Goal: Register for event/course

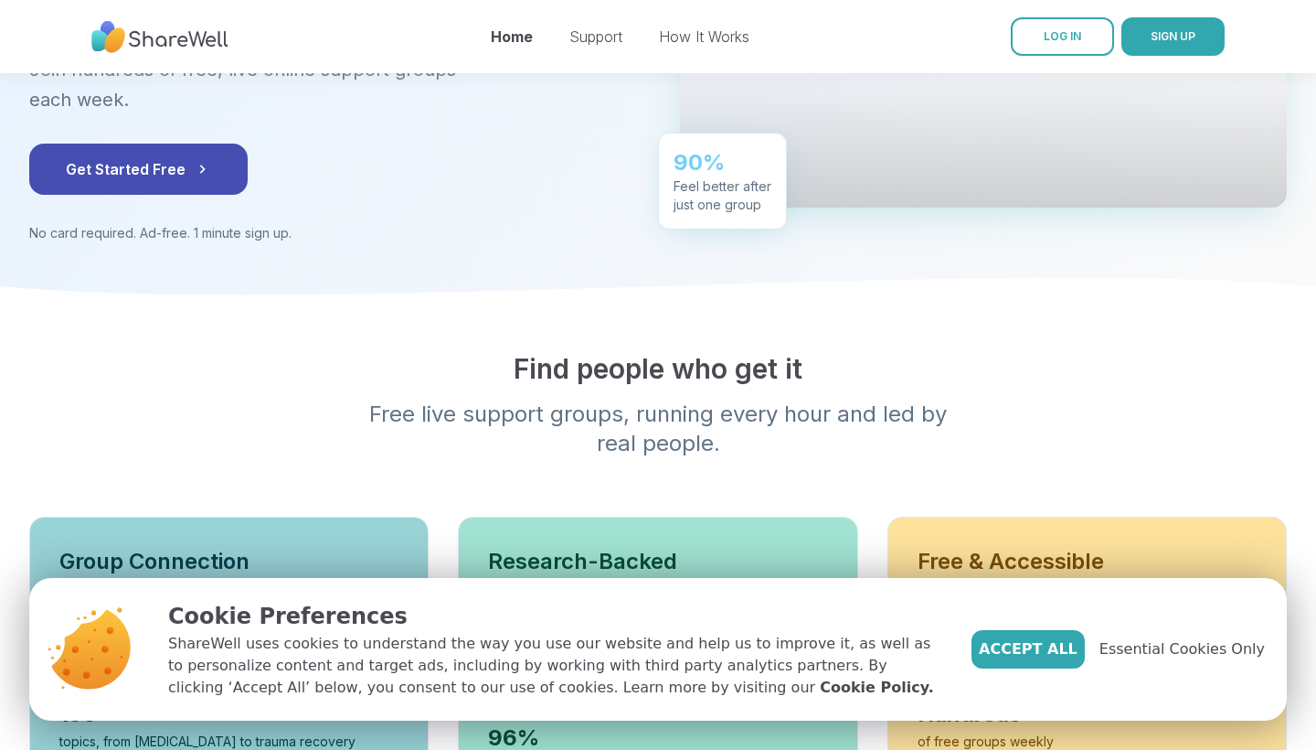
scroll to position [654, 0]
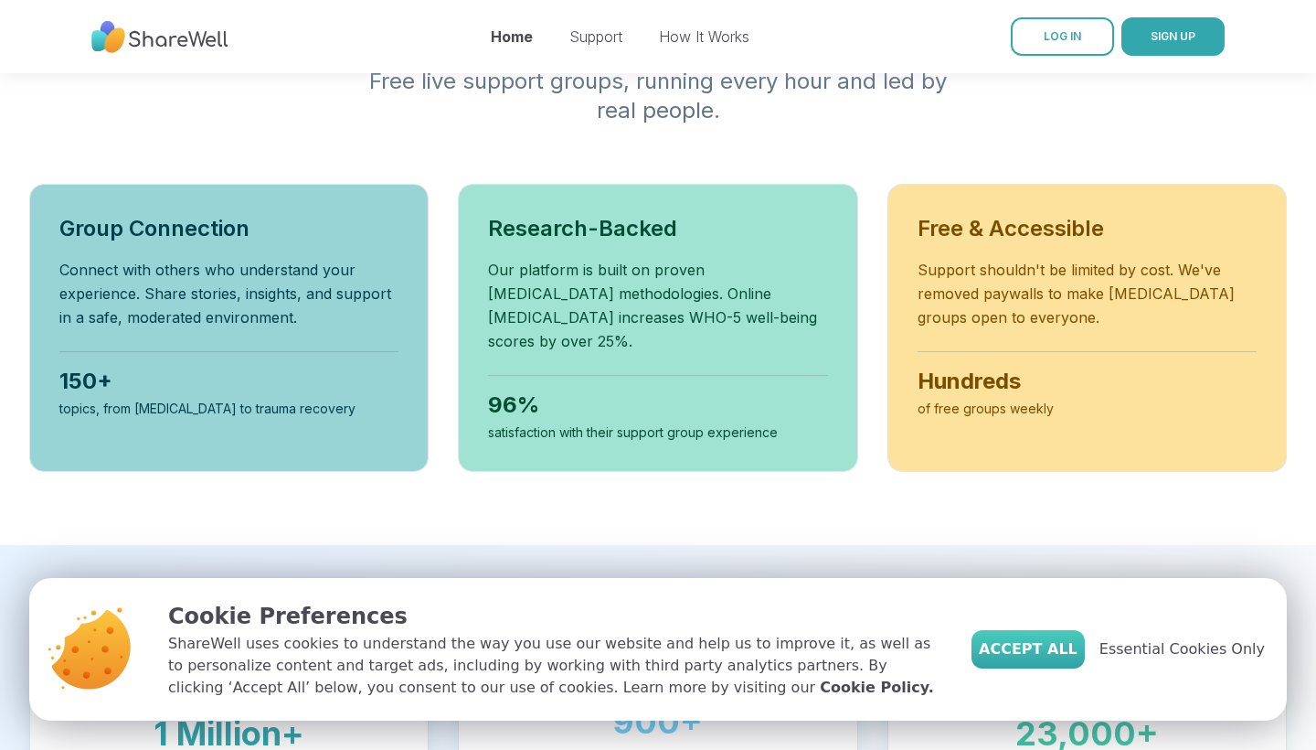
click at [1056, 654] on span "Accept All" at bounding box center [1028, 649] width 99 height 22
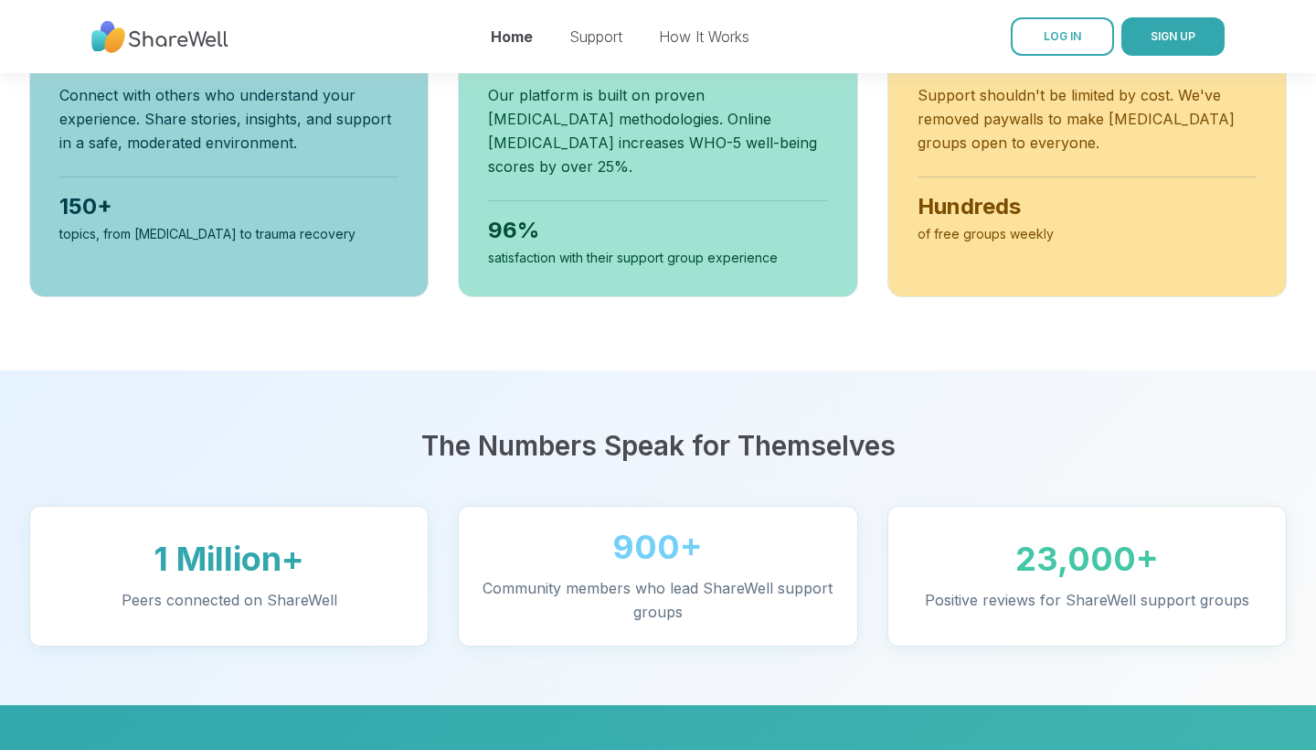
scroll to position [852, 0]
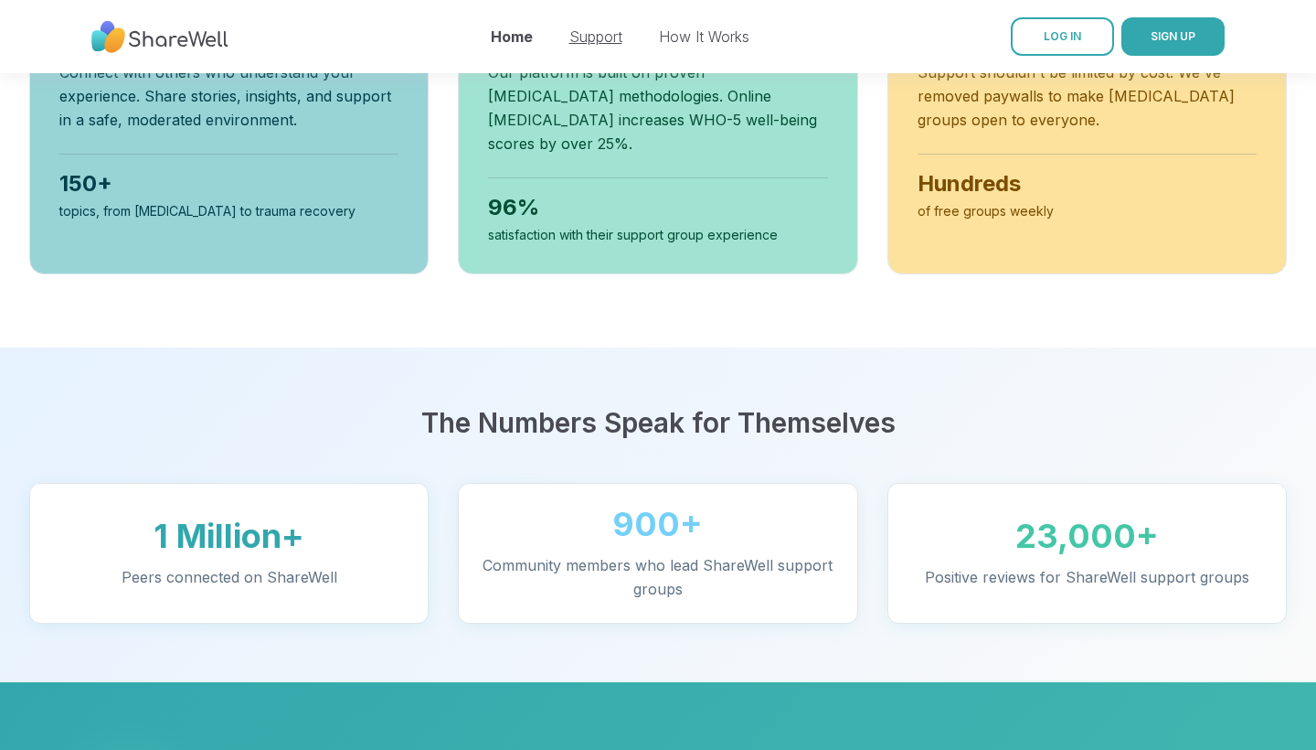
click at [605, 38] on link "Support" at bounding box center [595, 36] width 53 height 18
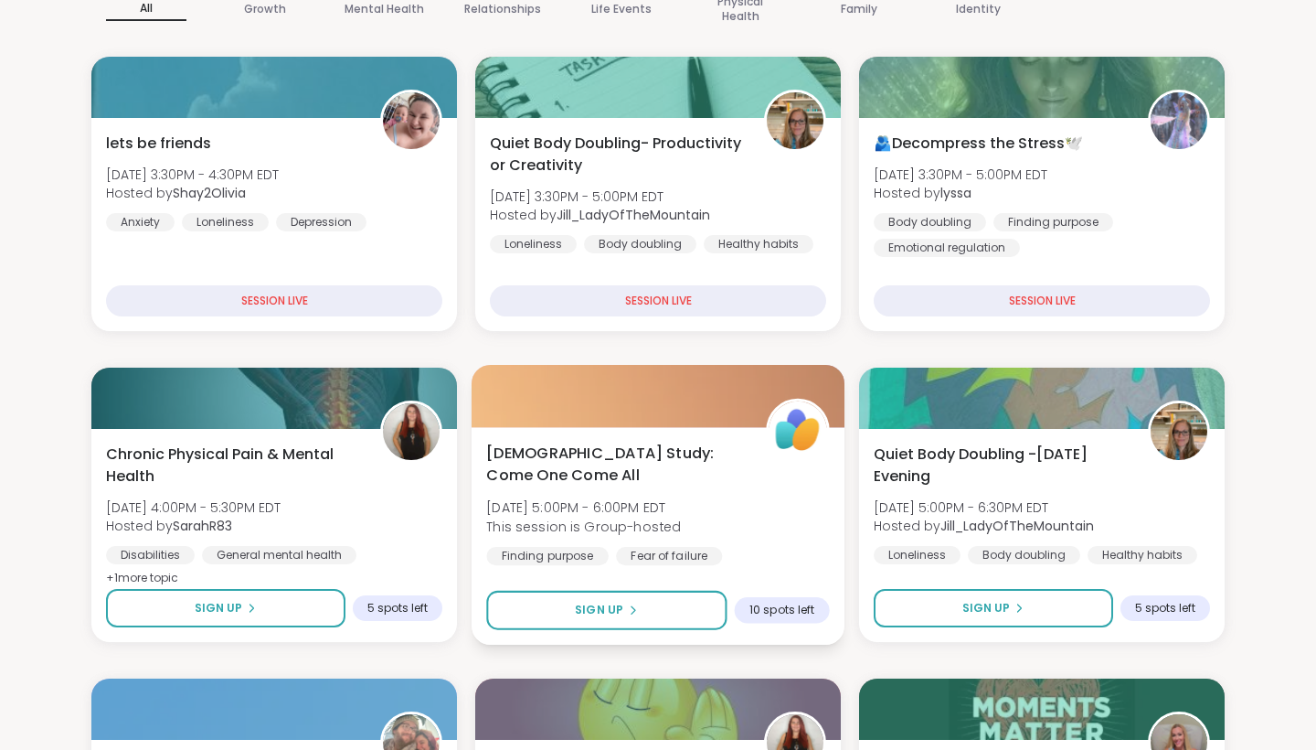
scroll to position [211, 0]
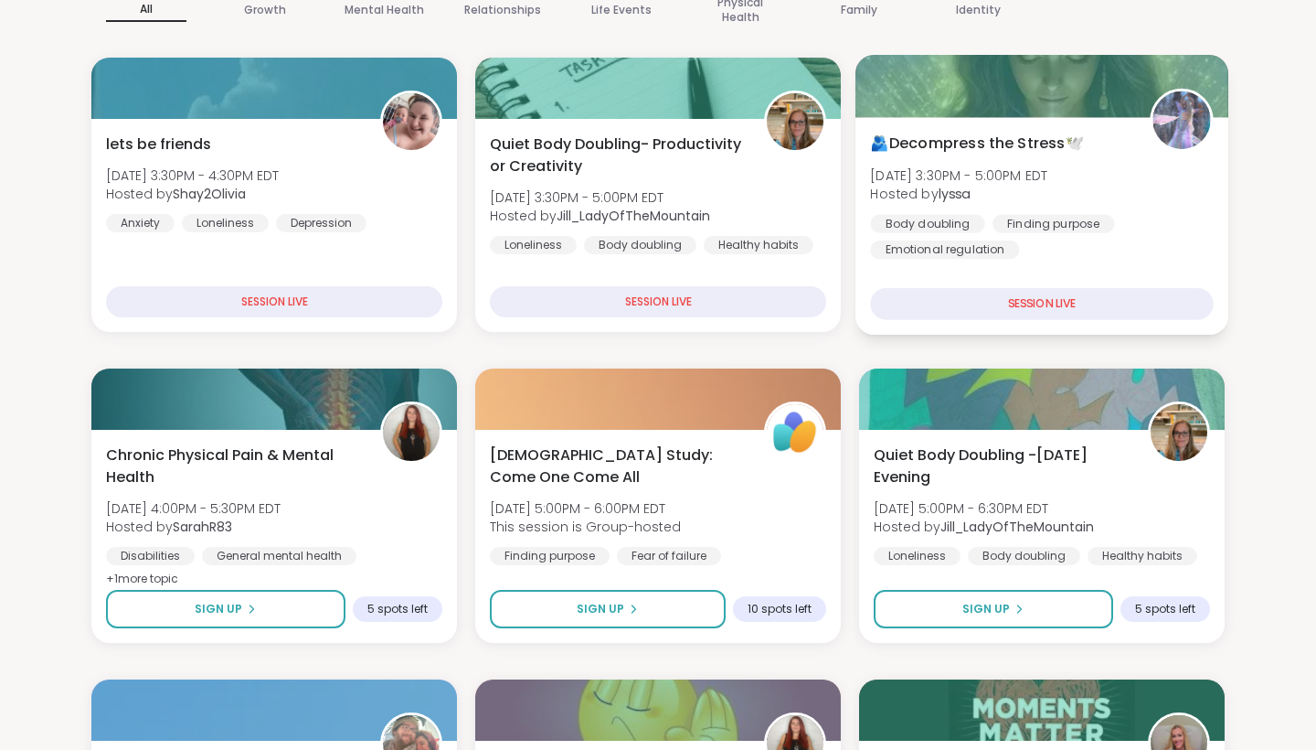
click at [987, 304] on div "SESSION LIVE" at bounding box center [1041, 304] width 343 height 32
click at [1055, 308] on div "SESSION LIVE" at bounding box center [1041, 304] width 343 height 32
click at [1085, 98] on div at bounding box center [1042, 86] width 373 height 62
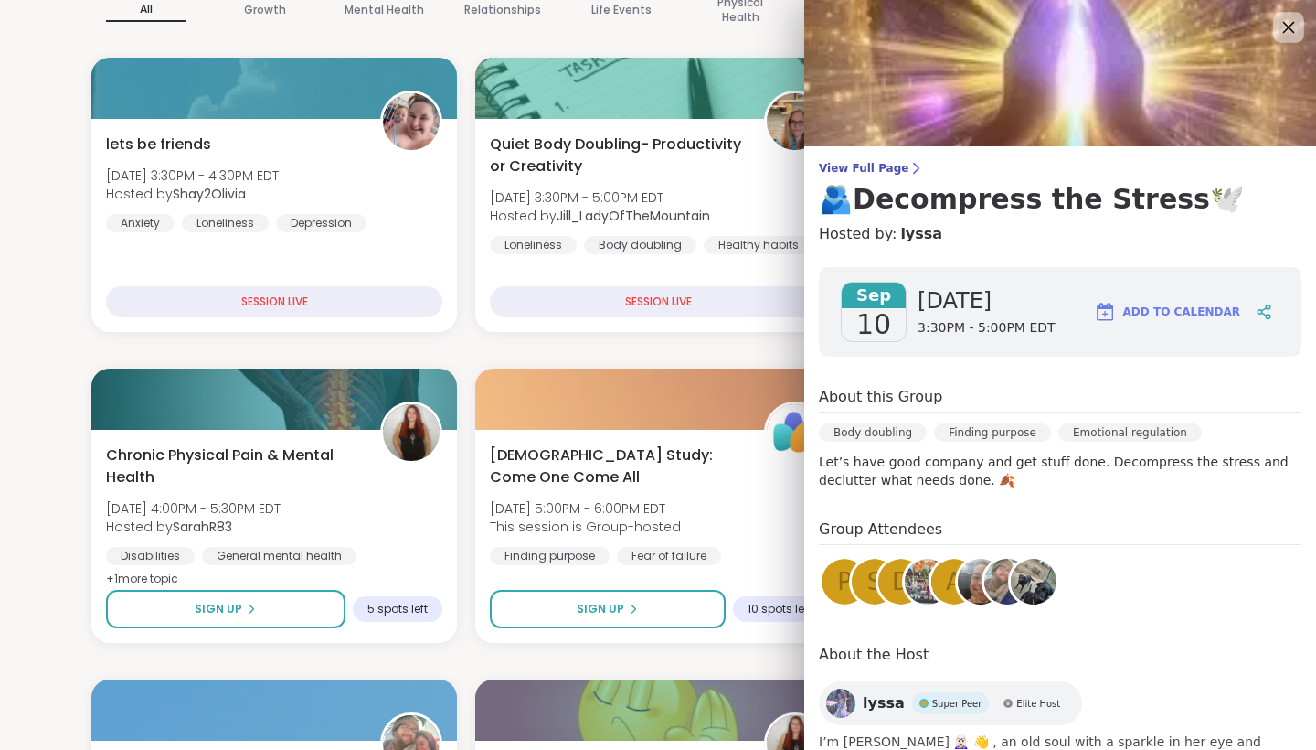
scroll to position [0, 0]
click at [1284, 20] on icon at bounding box center [1288, 27] width 23 height 23
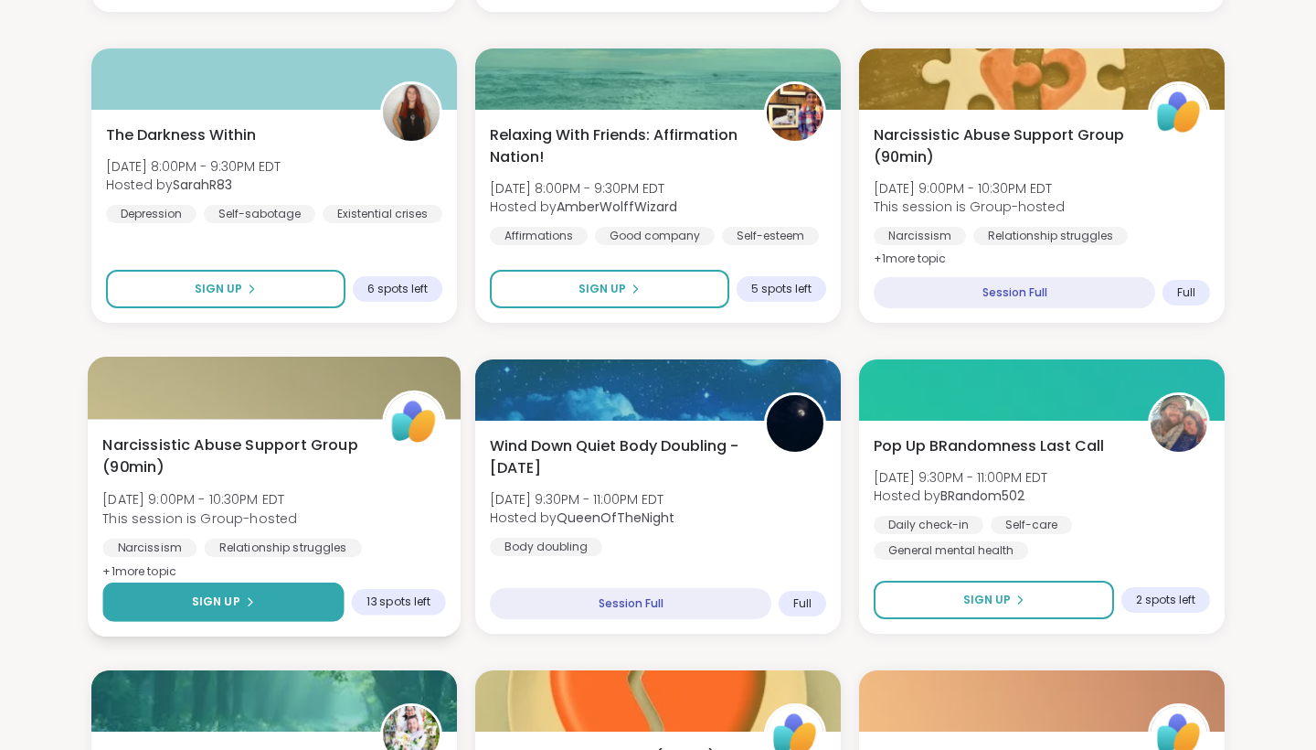
scroll to position [1772, 0]
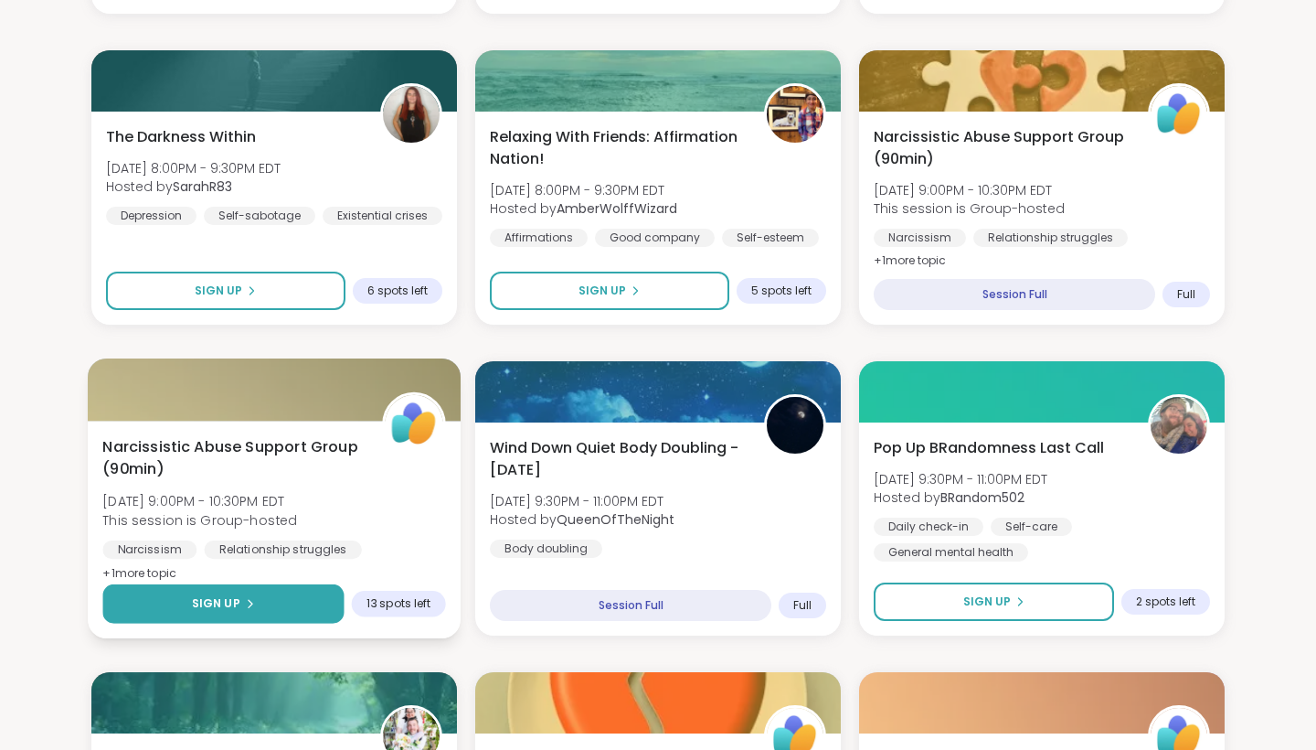
click at [244, 597] on div "Sign Up" at bounding box center [223, 603] width 63 height 16
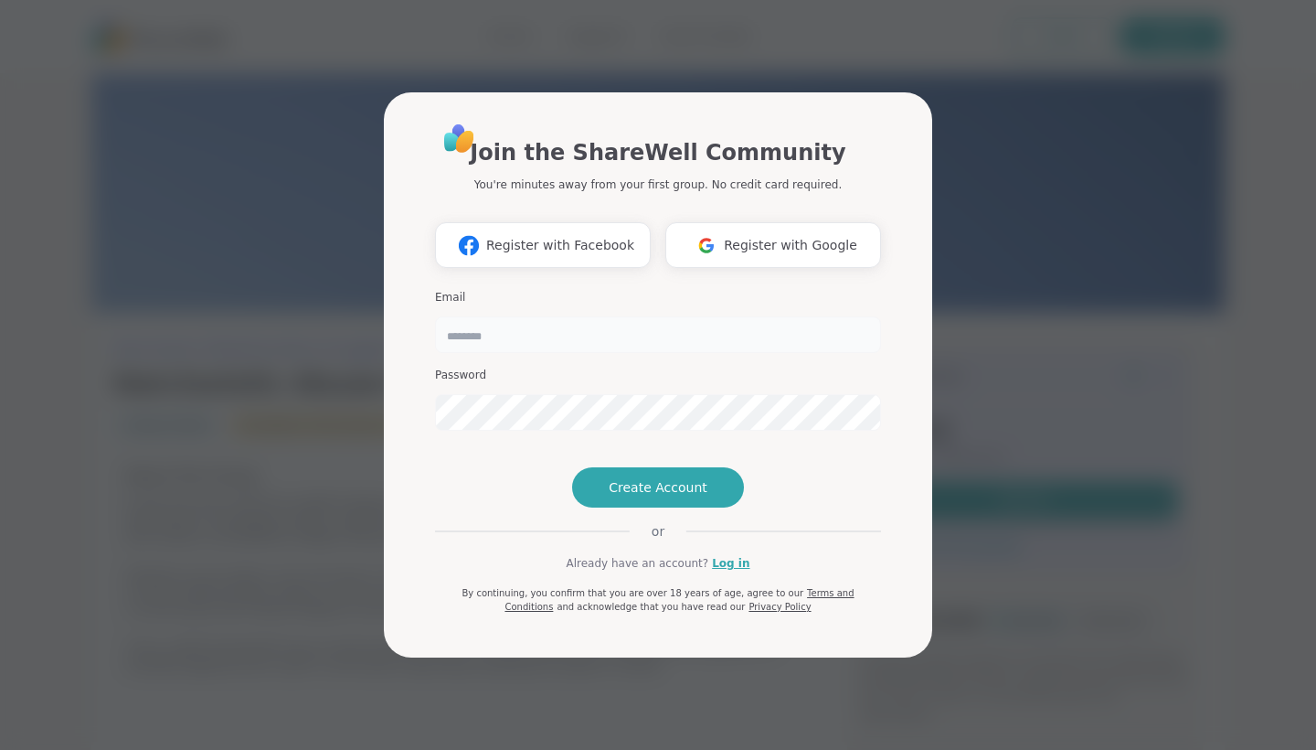
click at [536, 316] on input "email" at bounding box center [658, 334] width 446 height 37
type input "**********"
click at [760, 236] on span "Register with Google" at bounding box center [790, 245] width 133 height 19
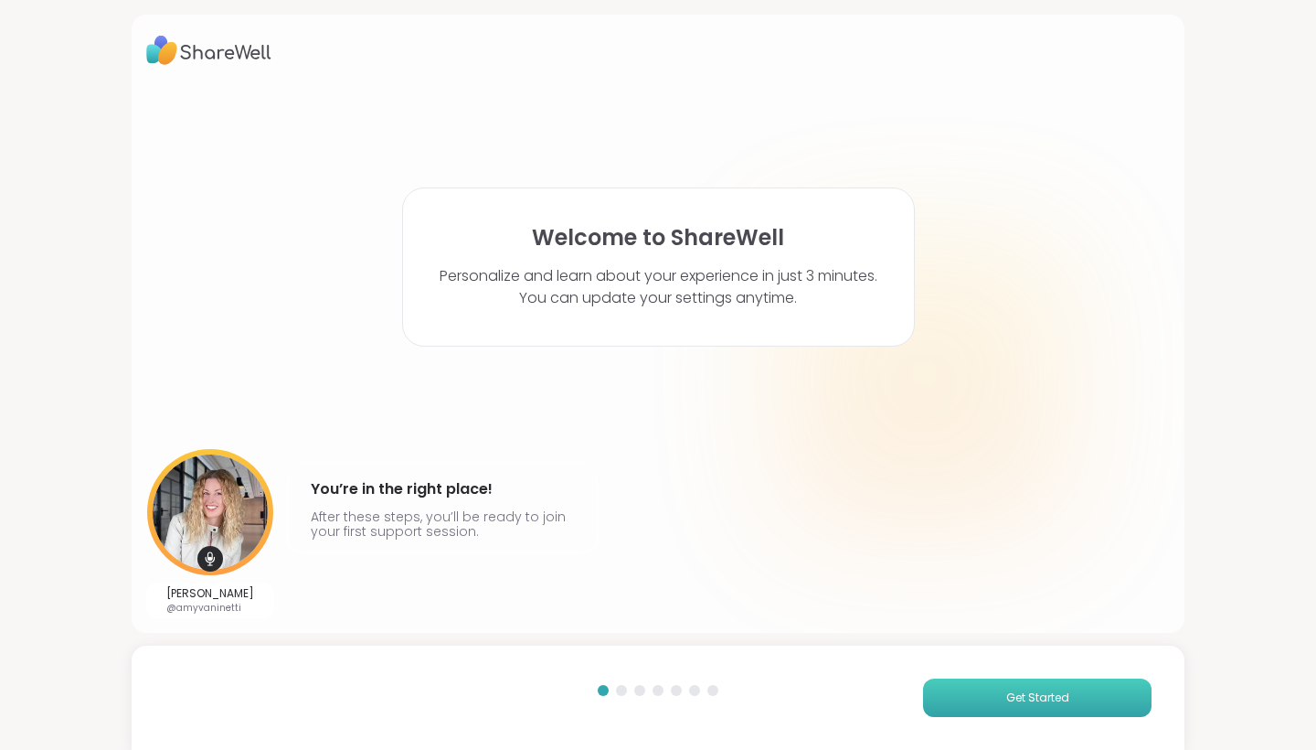
click at [1059, 690] on span "Get Started" at bounding box center [1037, 697] width 63 height 16
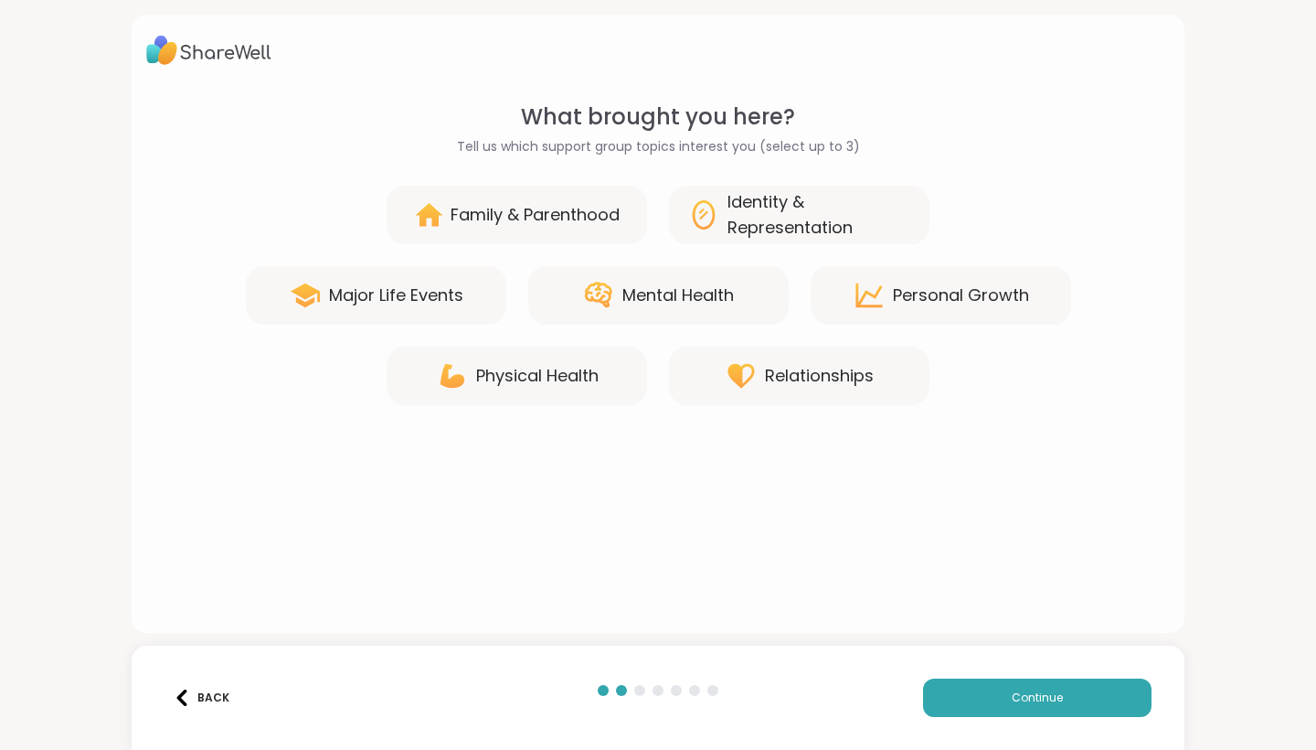
click at [697, 284] on div "Mental Health" at bounding box center [678, 295] width 112 height 26
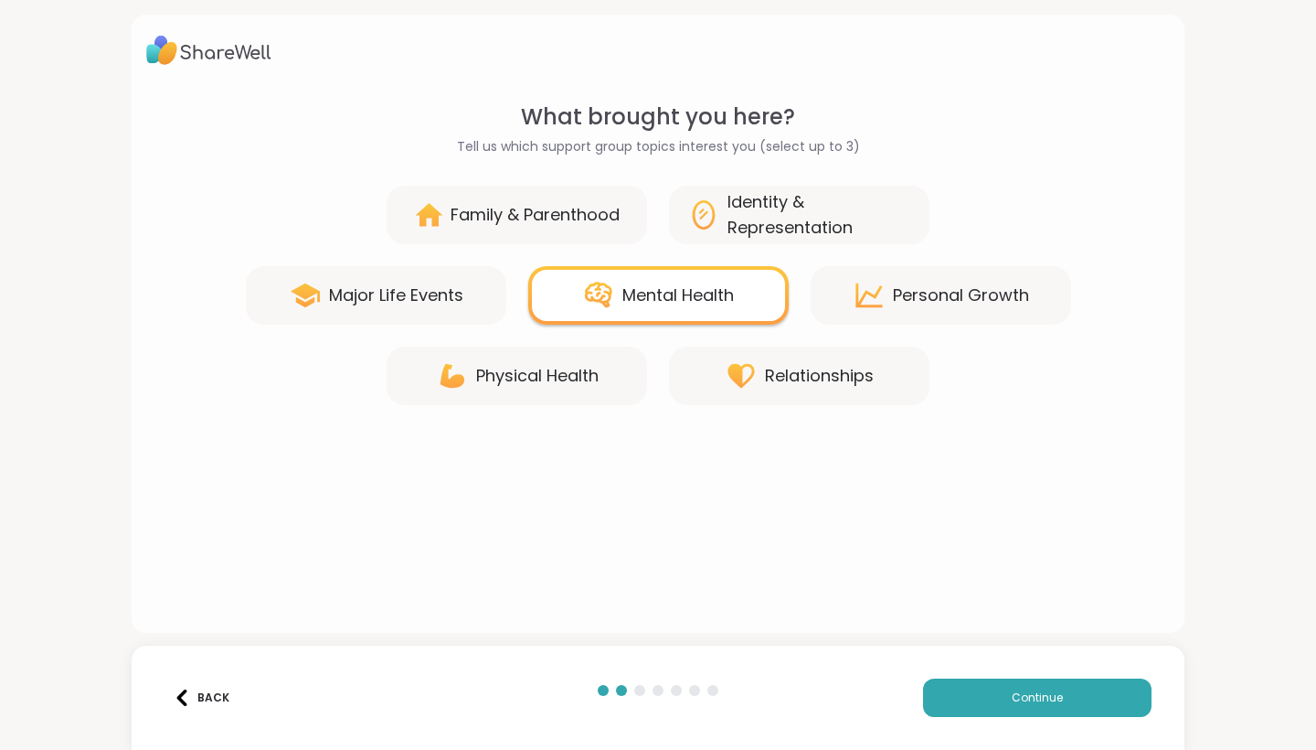
click at [920, 314] on div "Personal Growth" at bounding box center [941, 295] width 260 height 58
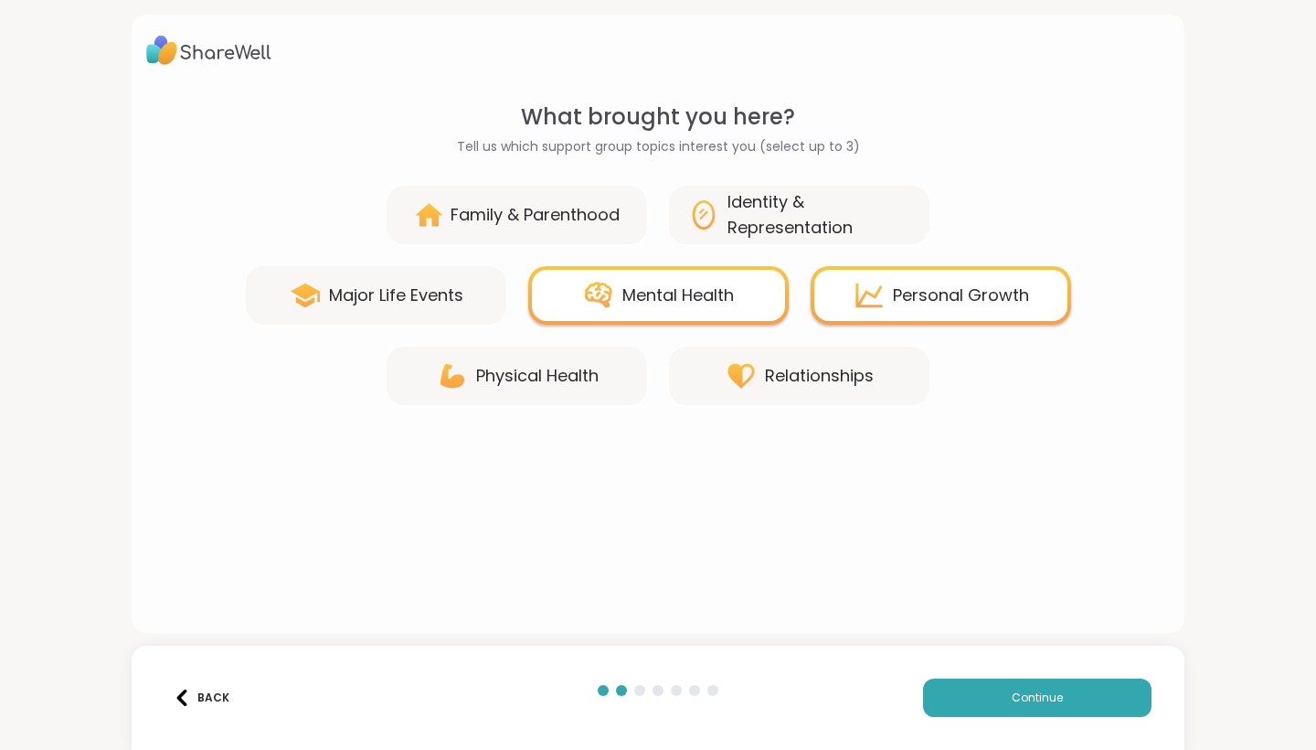
click at [973, 281] on div "Personal Growth" at bounding box center [941, 295] width 260 height 58
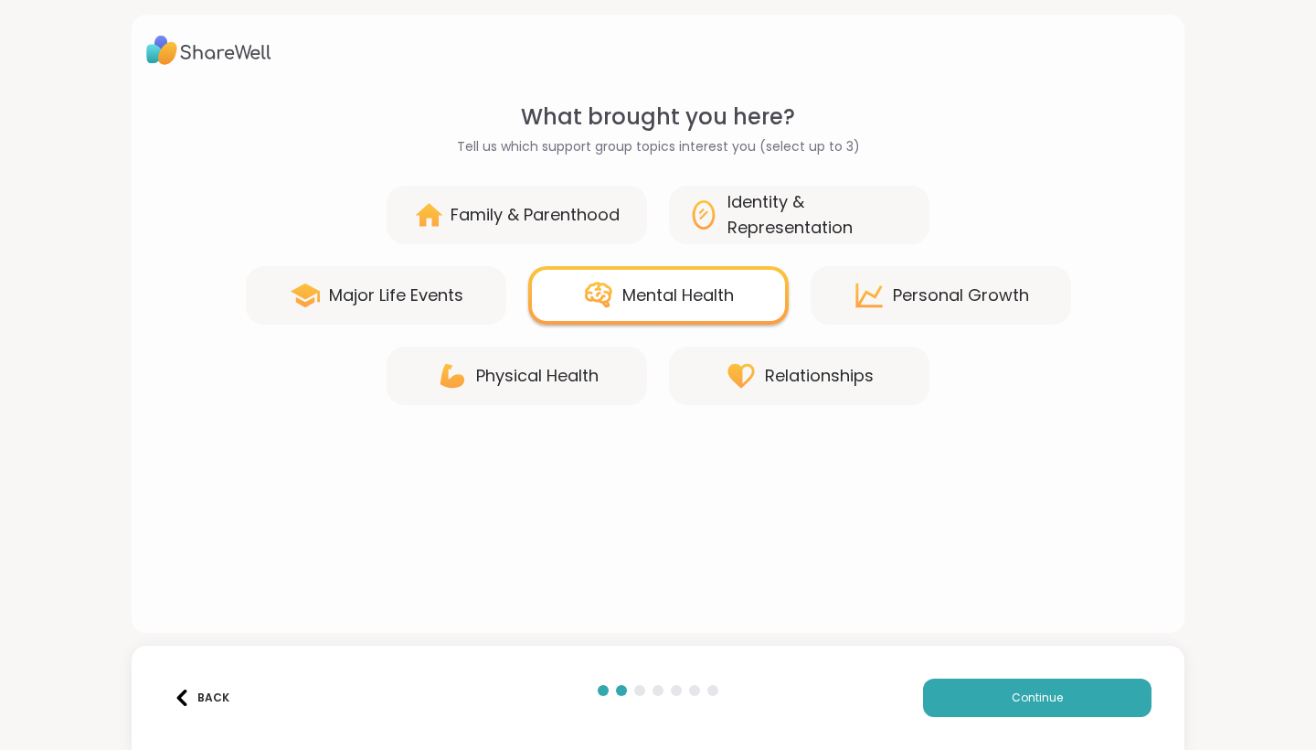
click at [717, 320] on div "Mental Health" at bounding box center [658, 295] width 260 height 58
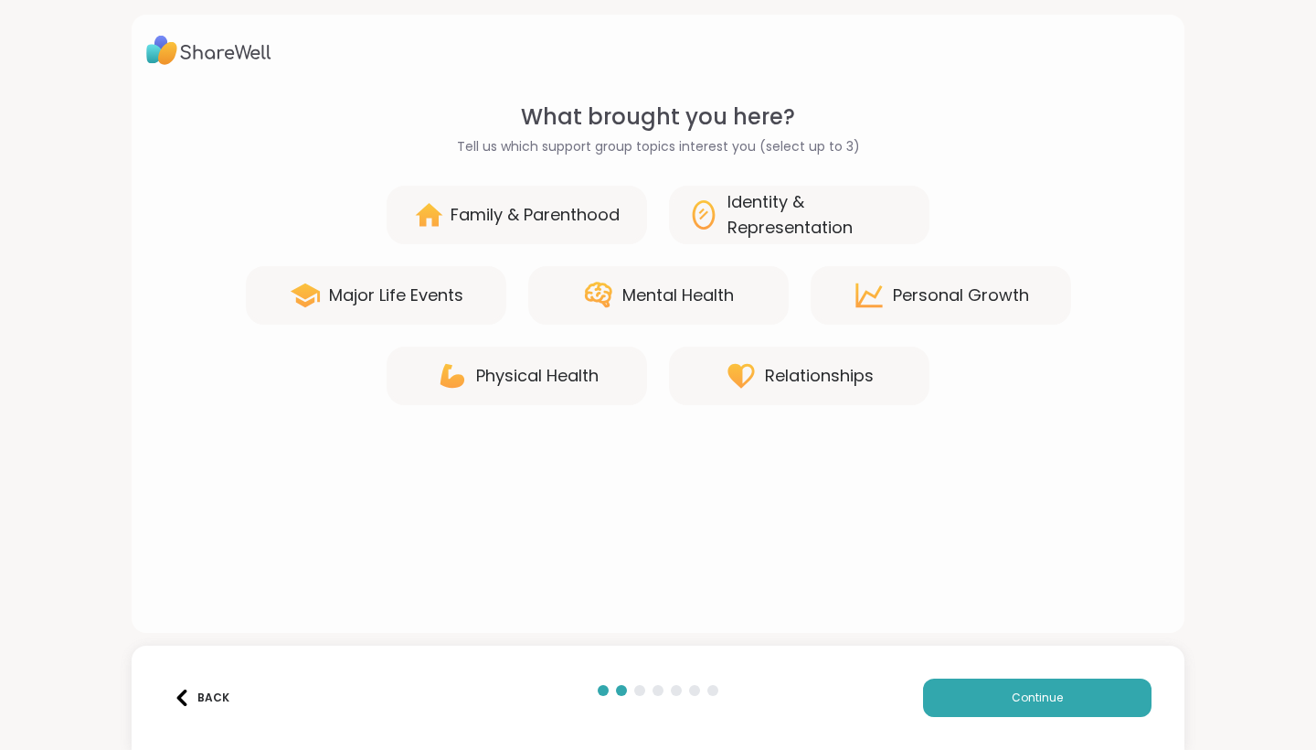
click at [566, 225] on div "Family & Parenthood" at bounding box center [535, 215] width 169 height 26
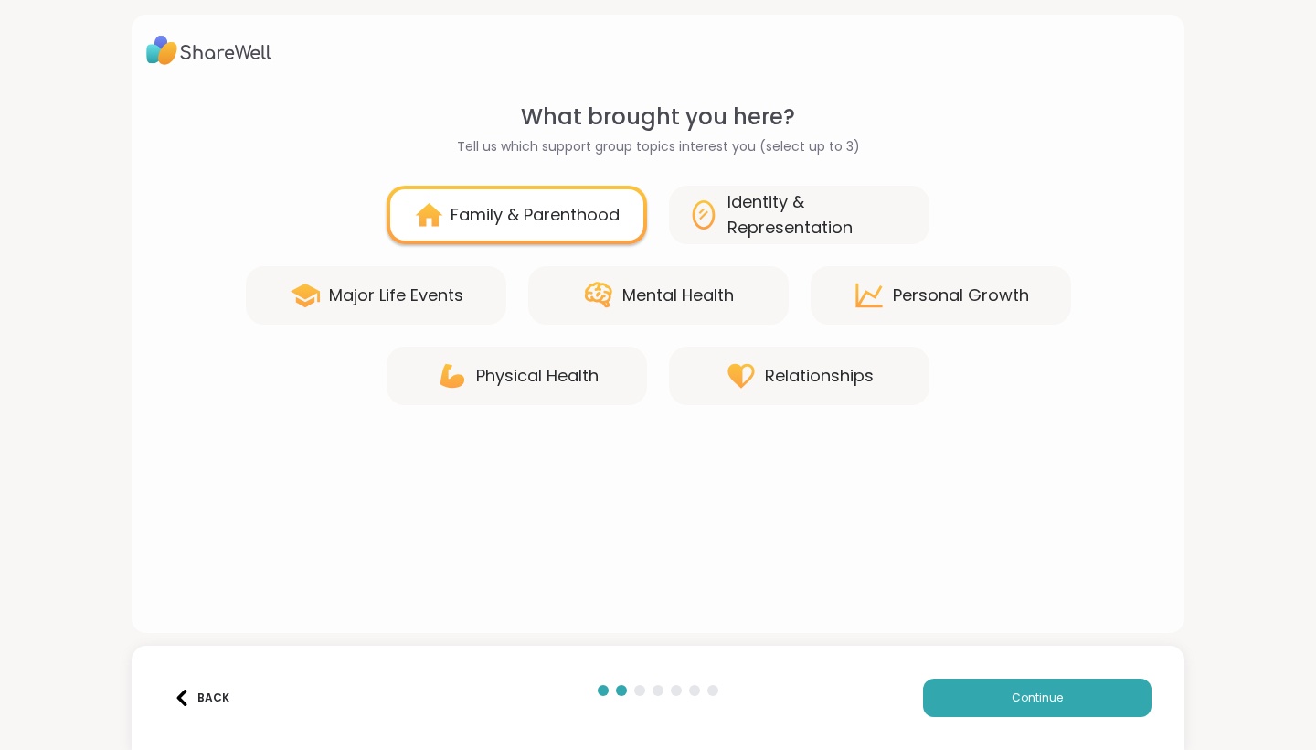
click at [566, 225] on div "Family & Parenthood" at bounding box center [535, 215] width 169 height 26
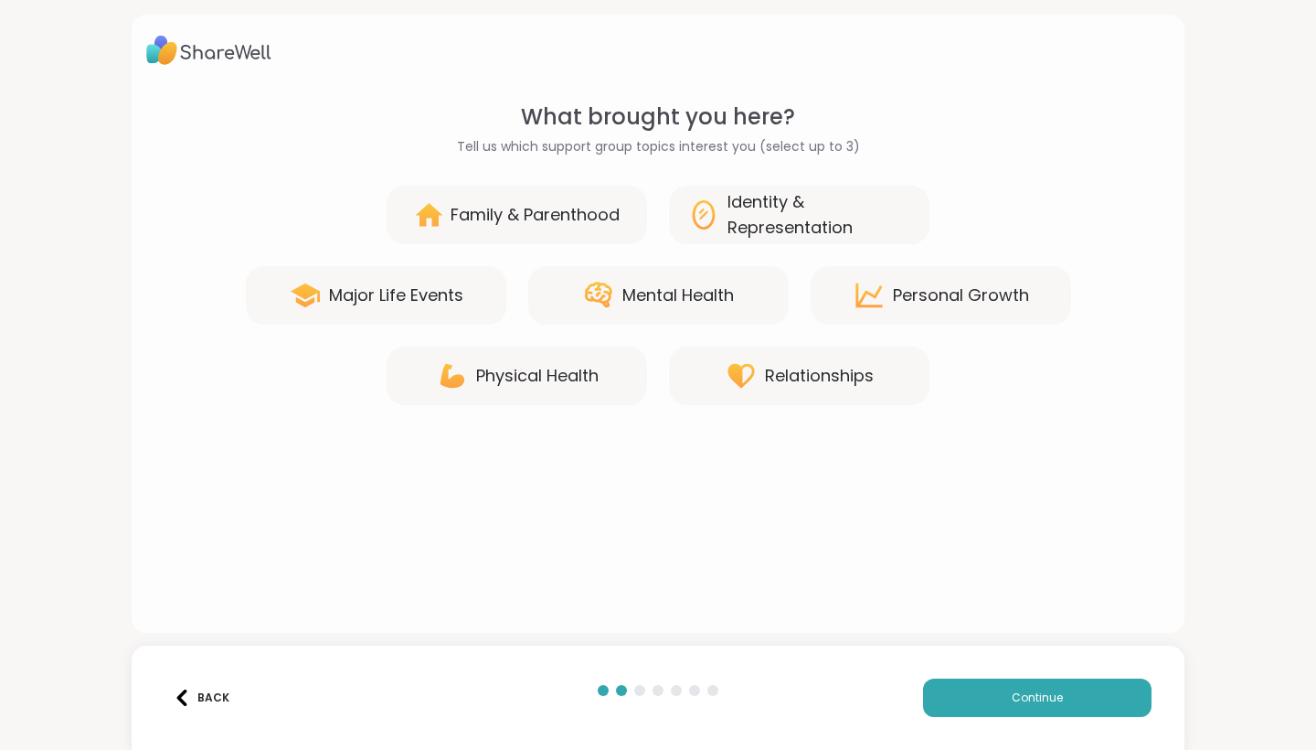
click at [827, 374] on div "Relationships" at bounding box center [819, 376] width 109 height 26
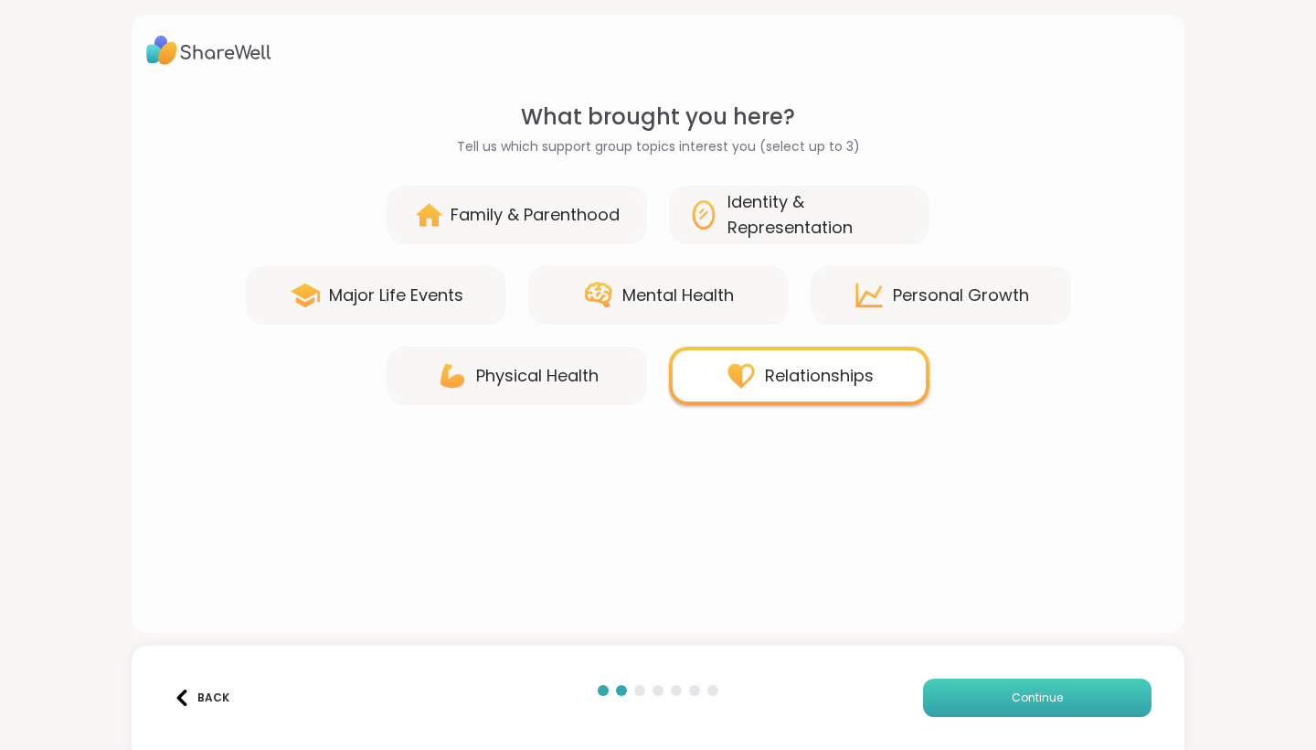
click at [1043, 707] on button "Continue" at bounding box center [1037, 697] width 229 height 38
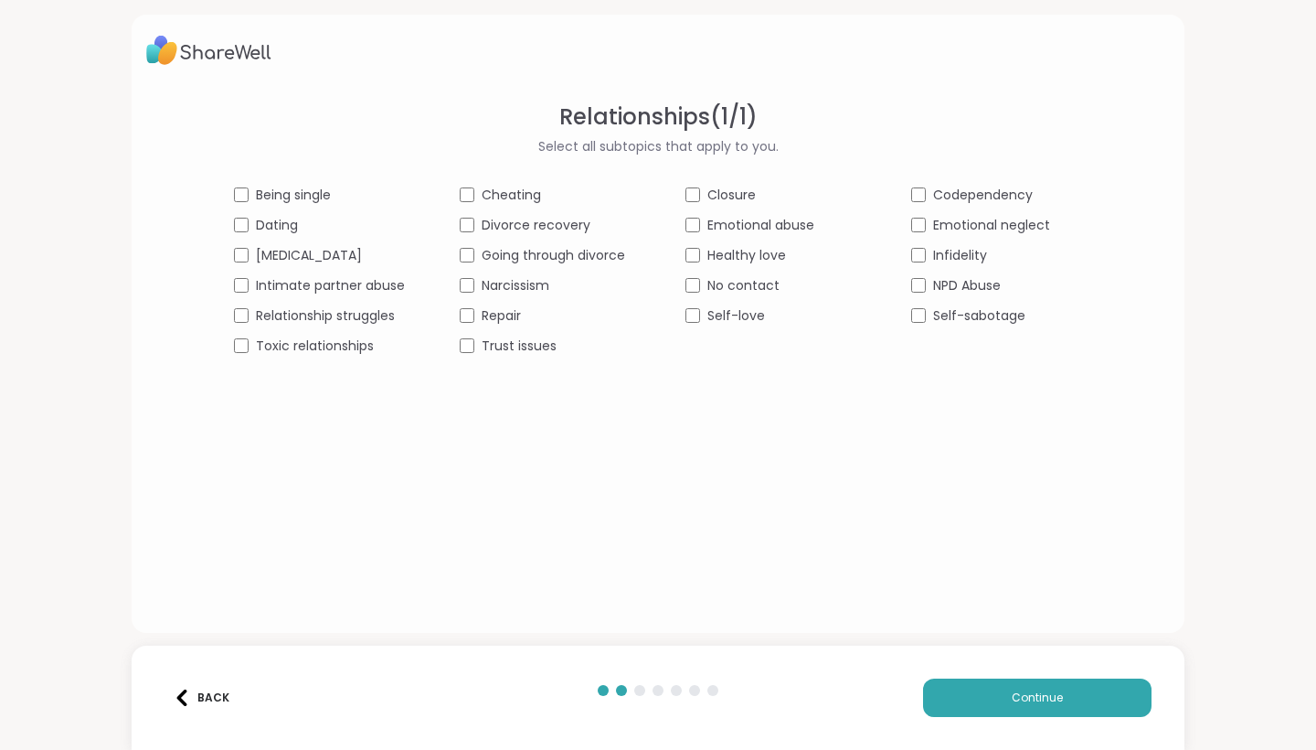
click at [296, 252] on span "Gaslighting" at bounding box center [309, 255] width 106 height 19
click at [388, 320] on span "Relationship struggles" at bounding box center [325, 315] width 139 height 19
click at [546, 289] on span "Narcissism" at bounding box center [516, 285] width 68 height 19
click at [1019, 685] on button "Continue" at bounding box center [1037, 697] width 229 height 38
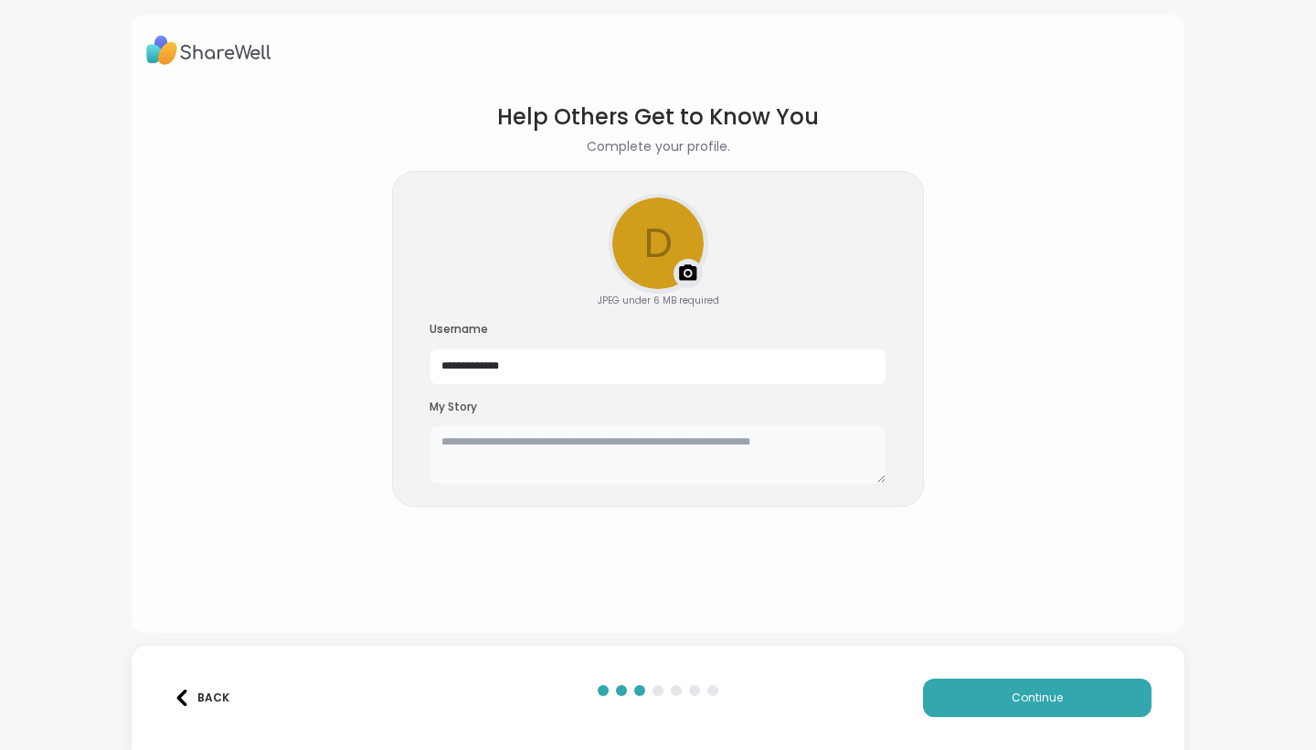
click at [478, 445] on textarea at bounding box center [658, 454] width 457 height 58
click at [994, 714] on button "Continue" at bounding box center [1037, 697] width 229 height 38
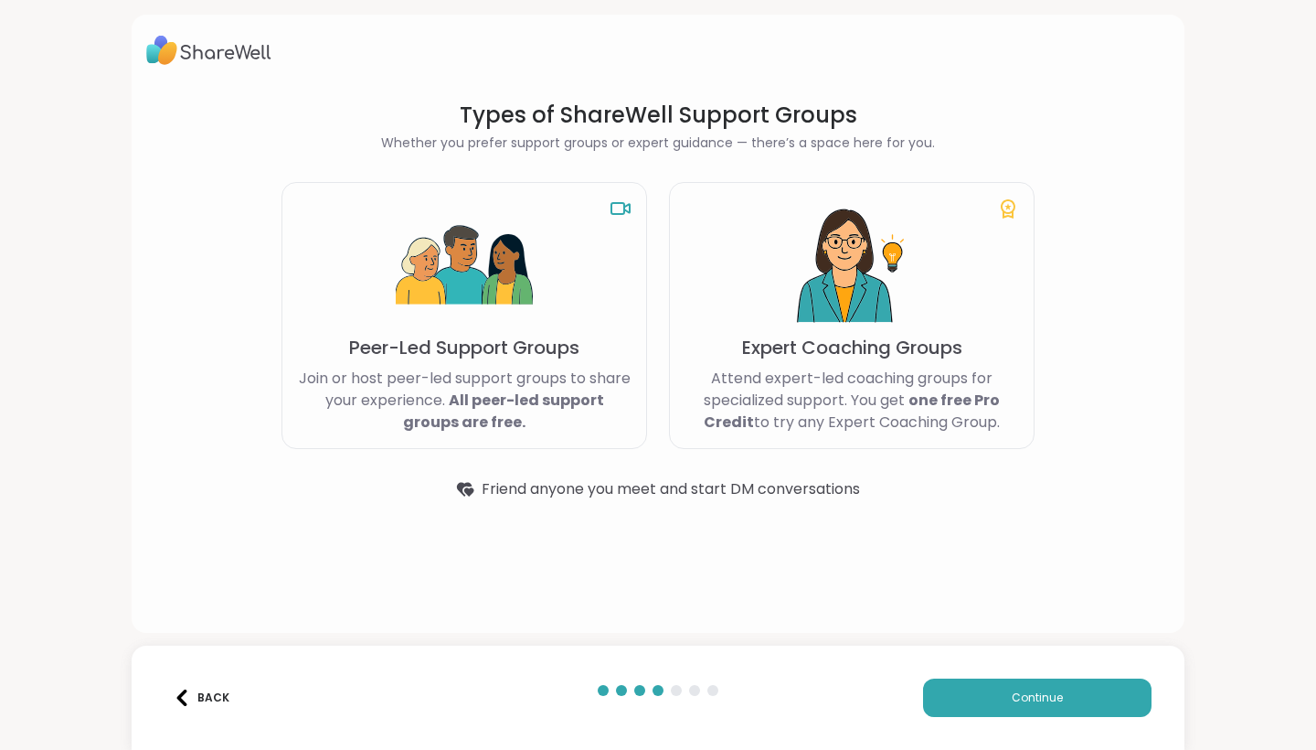
click at [595, 411] on p "Join or host peer-led support groups to share your experience. All peer-led sup…" at bounding box center [464, 400] width 335 height 66
click at [1025, 703] on span "Continue" at bounding box center [1037, 697] width 51 height 16
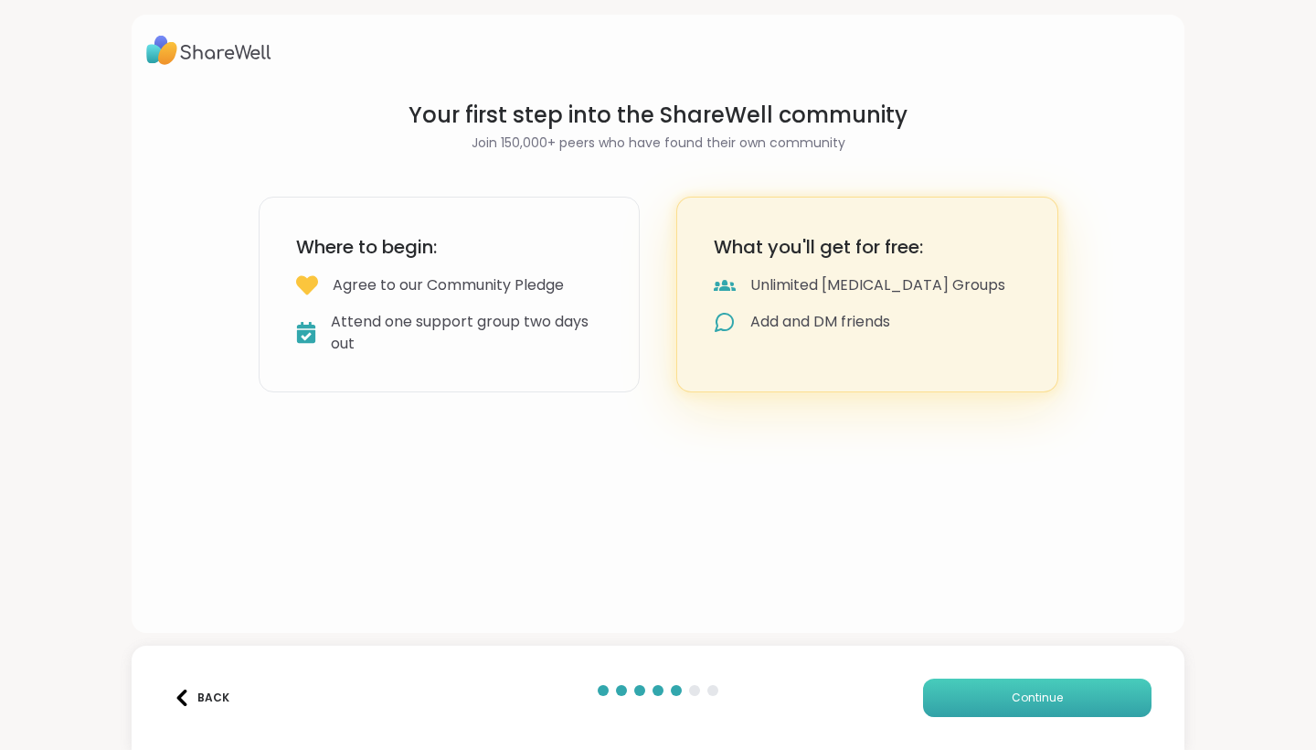
click at [968, 708] on button "Continue" at bounding box center [1037, 697] width 229 height 38
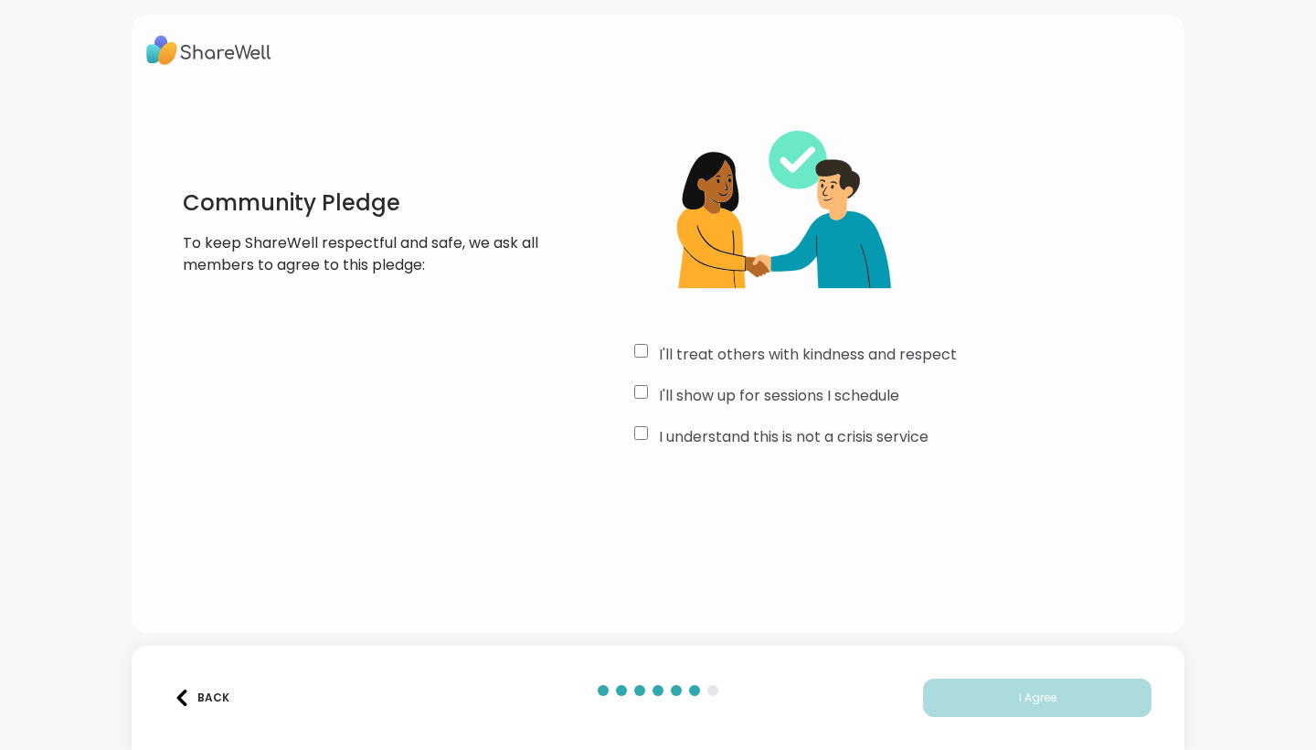
click at [637, 362] on div "I'll treat others with kindness and respect" at bounding box center [902, 355] width 536 height 22
click at [1003, 694] on button "I Agree" at bounding box center [1037, 697] width 229 height 38
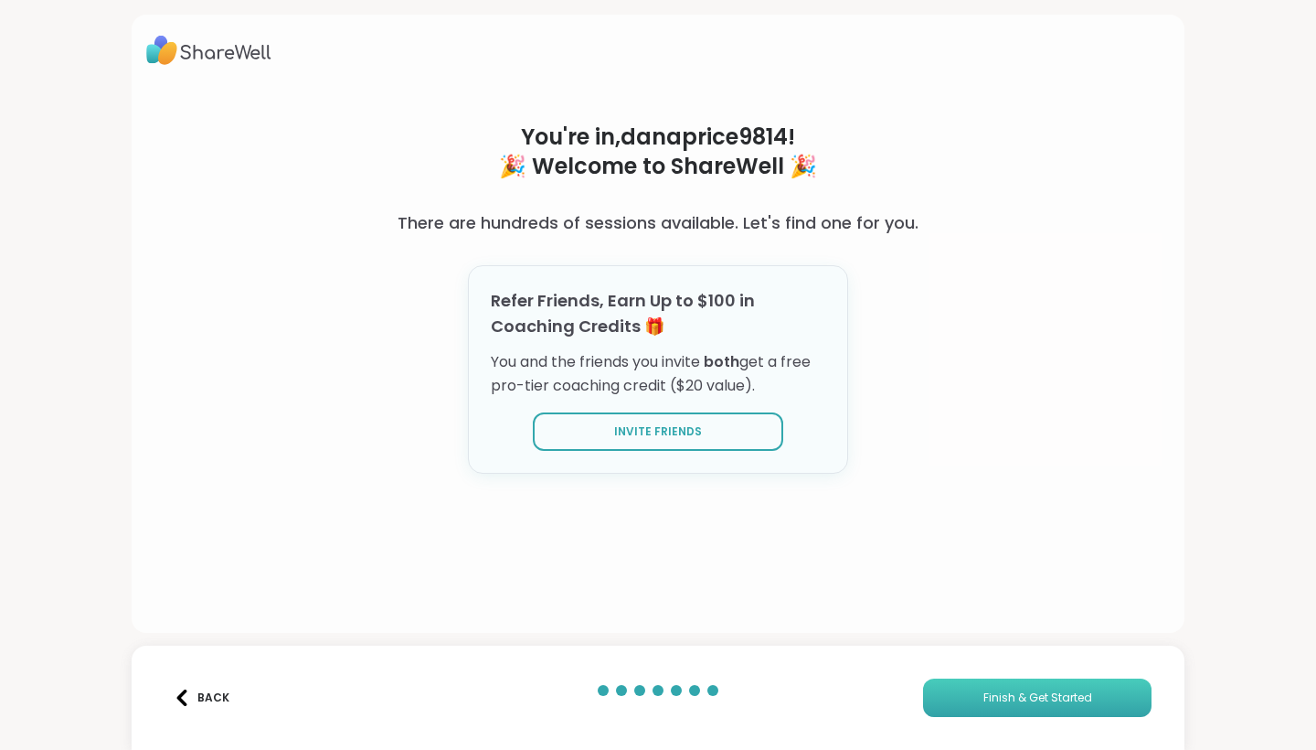
click at [1031, 696] on span "Finish & Get Started" at bounding box center [1037, 697] width 109 height 16
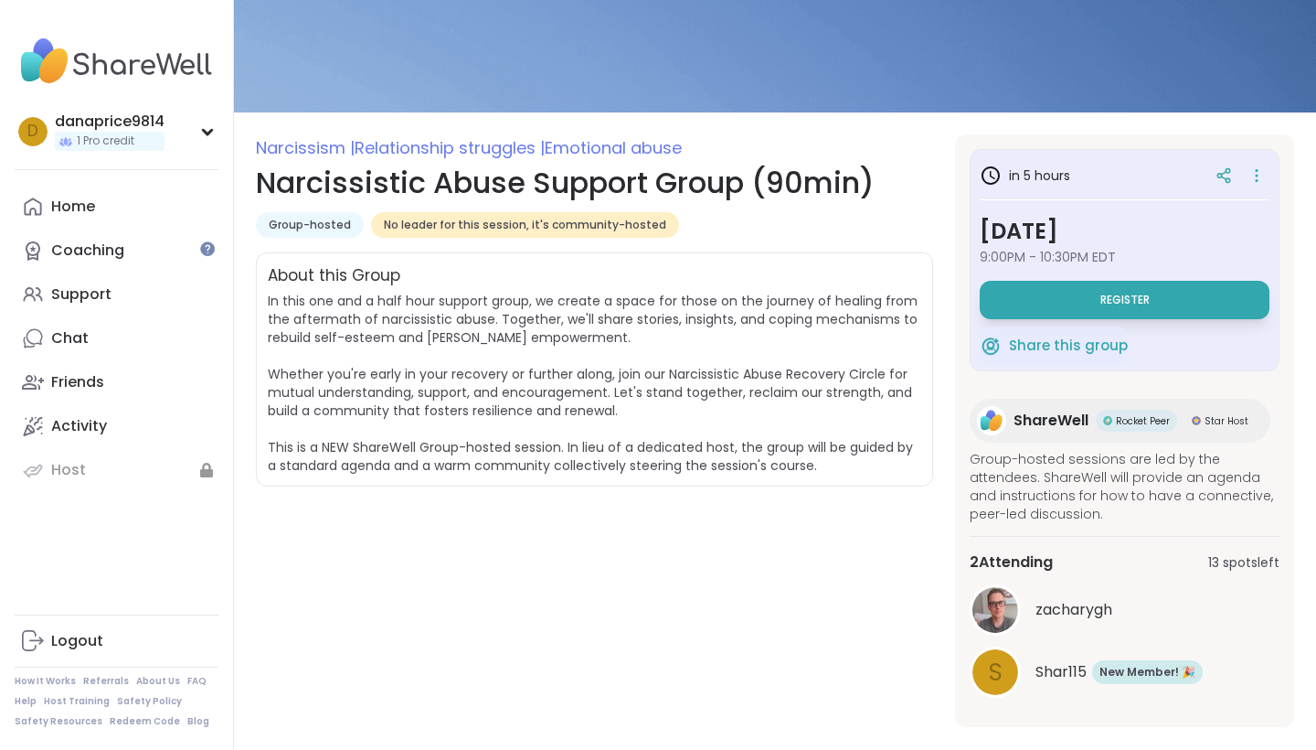
scroll to position [130, 0]
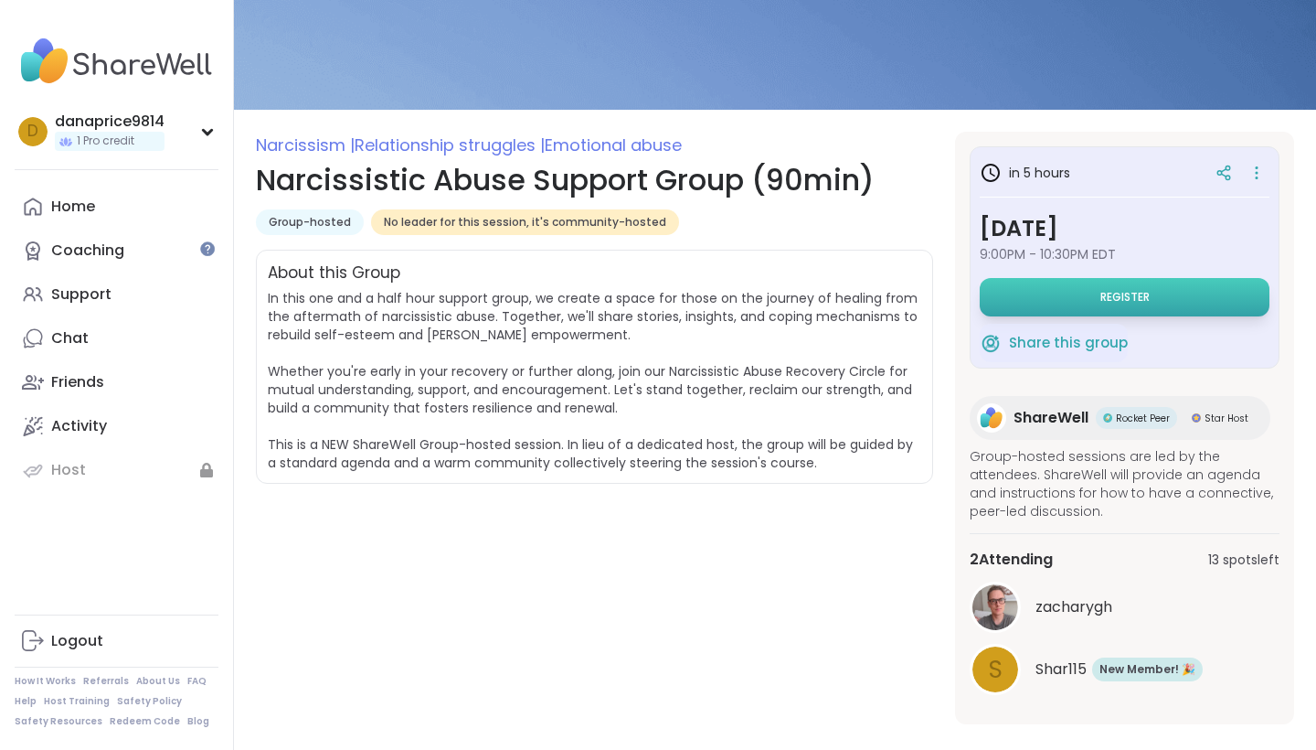
click at [1133, 292] on span "Register" at bounding box center [1124, 297] width 49 height 15
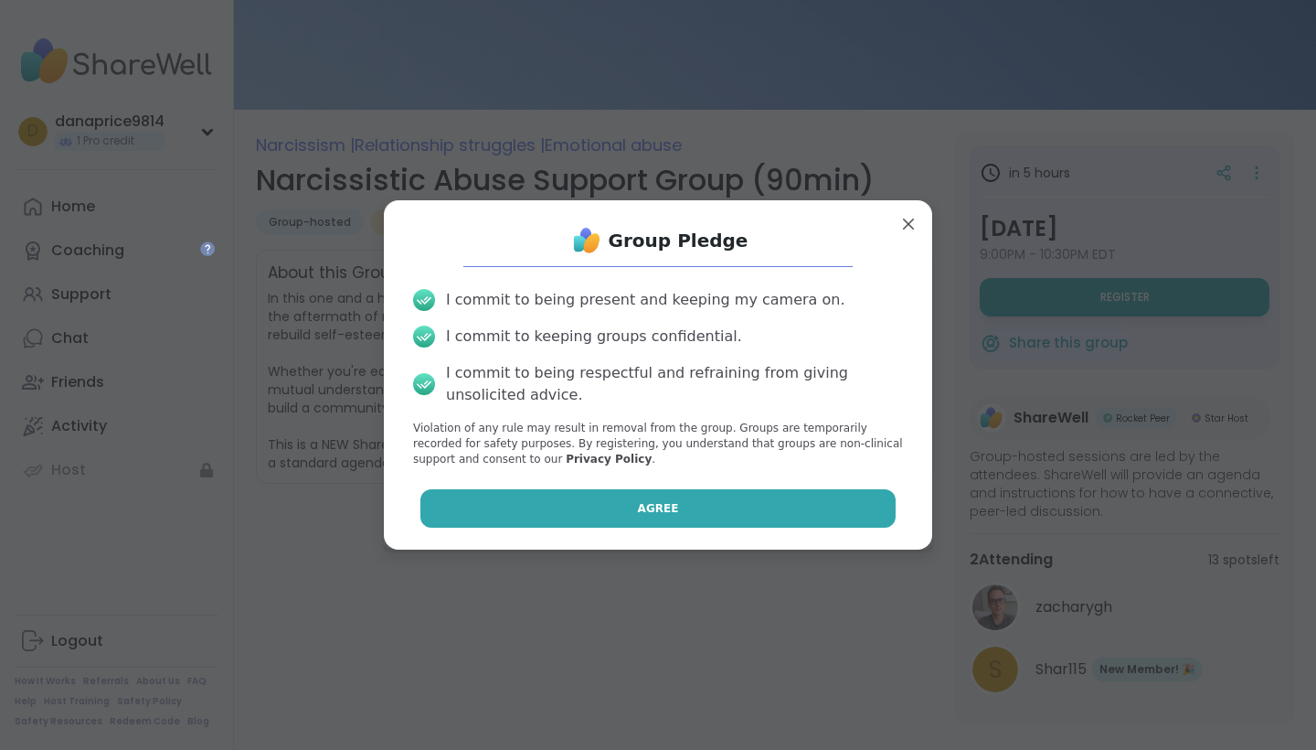
click at [621, 497] on button "Agree" at bounding box center [658, 508] width 476 height 38
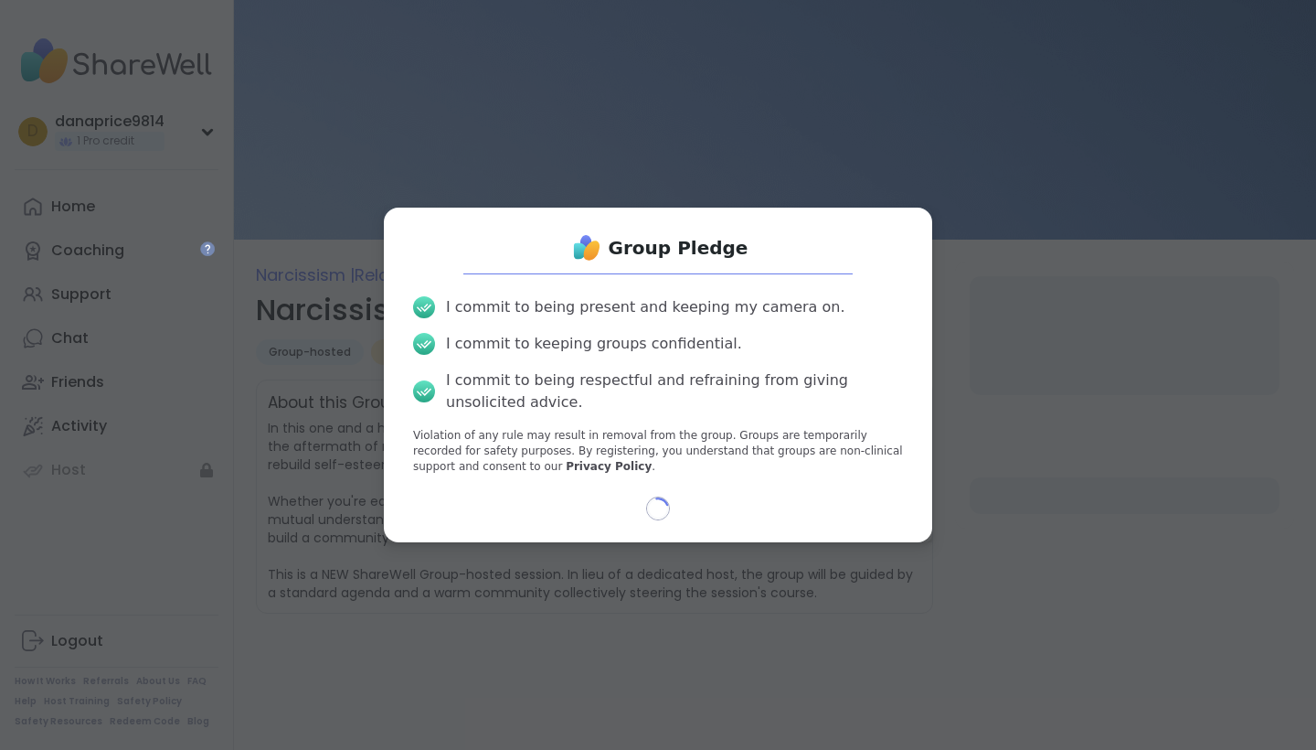
select select "**"
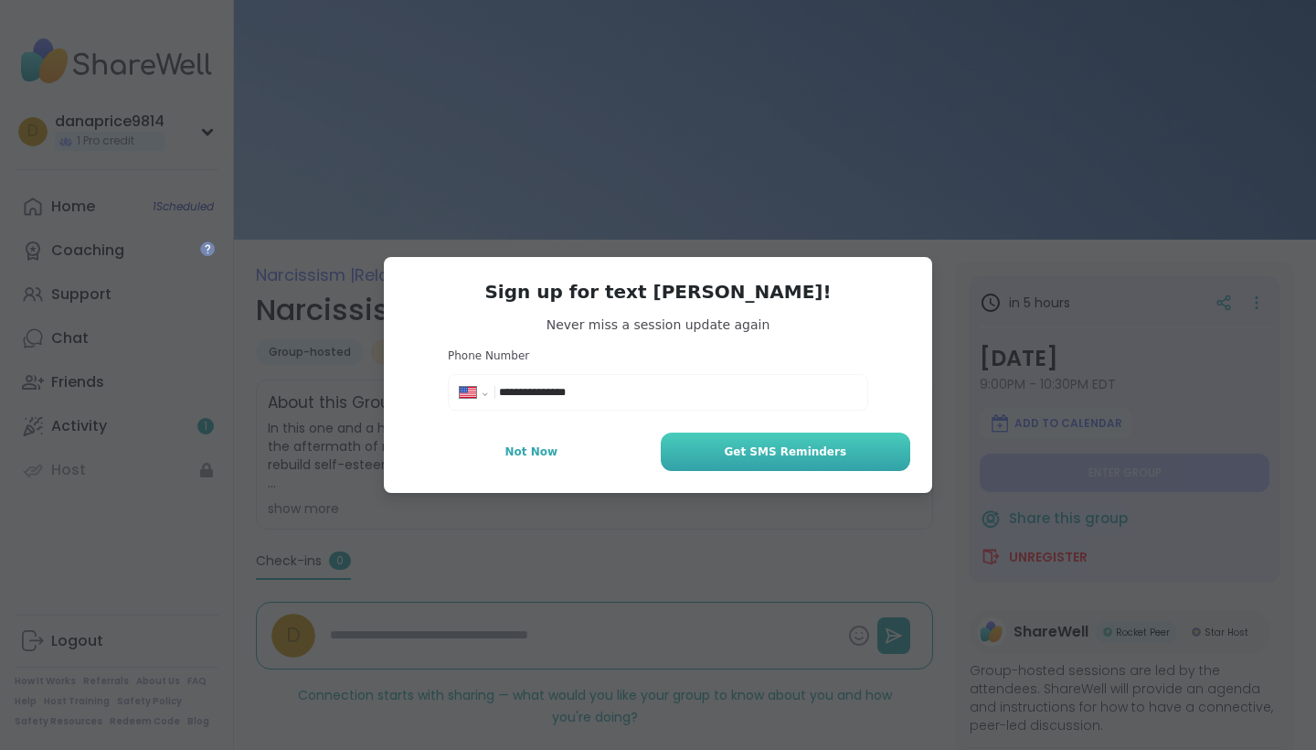
type input "**********"
click at [823, 459] on span "Get SMS Reminders" at bounding box center [785, 451] width 122 height 16
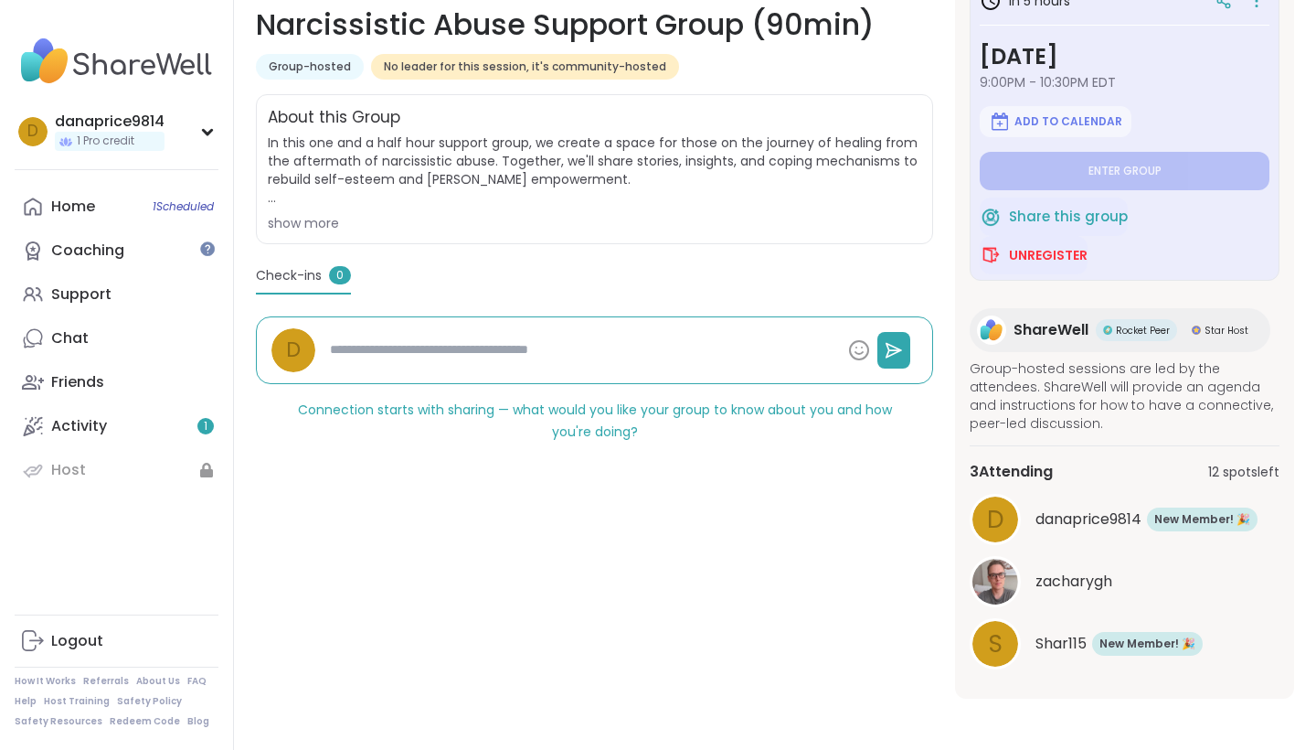
scroll to position [285, 0]
drag, startPoint x: 995, startPoint y: 470, endPoint x: 1096, endPoint y: 470, distance: 100.5
click at [1096, 470] on div "3 Attending 12 spots left" at bounding box center [1125, 472] width 310 height 22
drag, startPoint x: 1206, startPoint y: 477, endPoint x: 1269, endPoint y: 477, distance: 63.1
click at [1269, 477] on div "3 Attending 12 spots left" at bounding box center [1125, 472] width 310 height 22
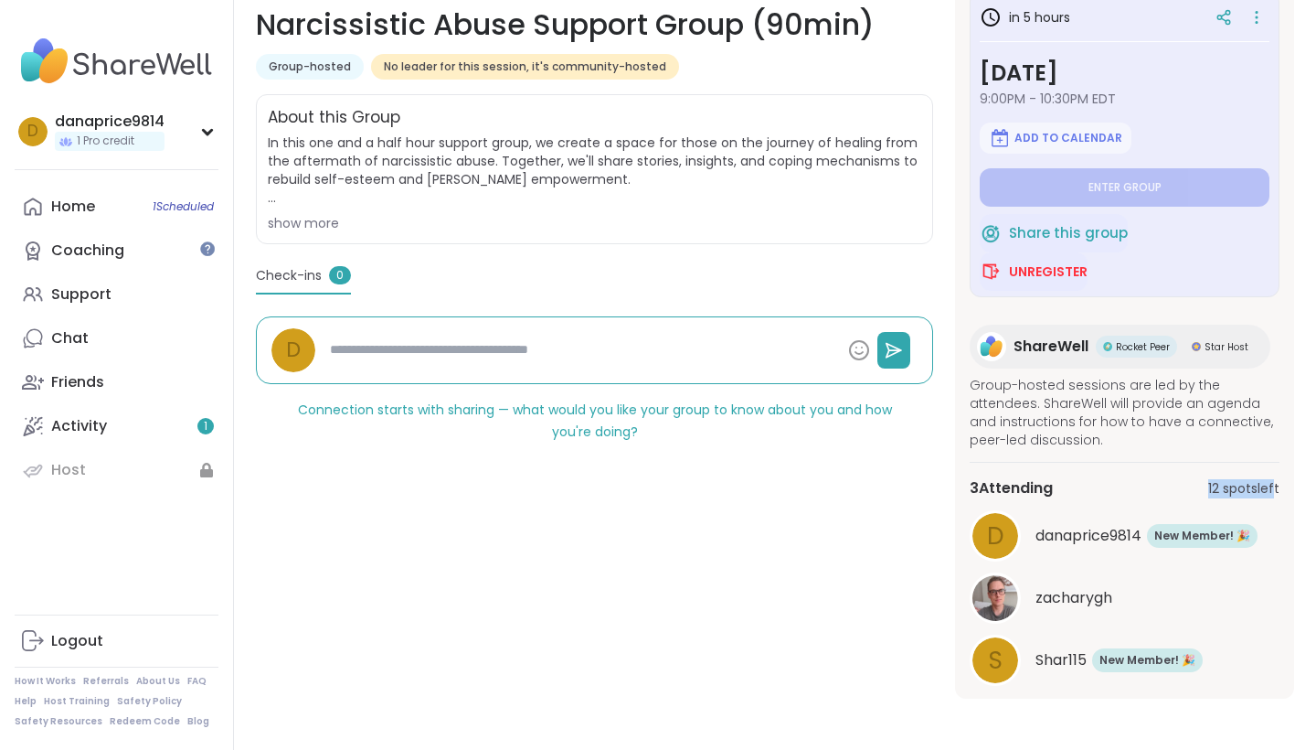
scroll to position [0, 0]
click at [1211, 353] on span "Star Host" at bounding box center [1227, 347] width 44 height 14
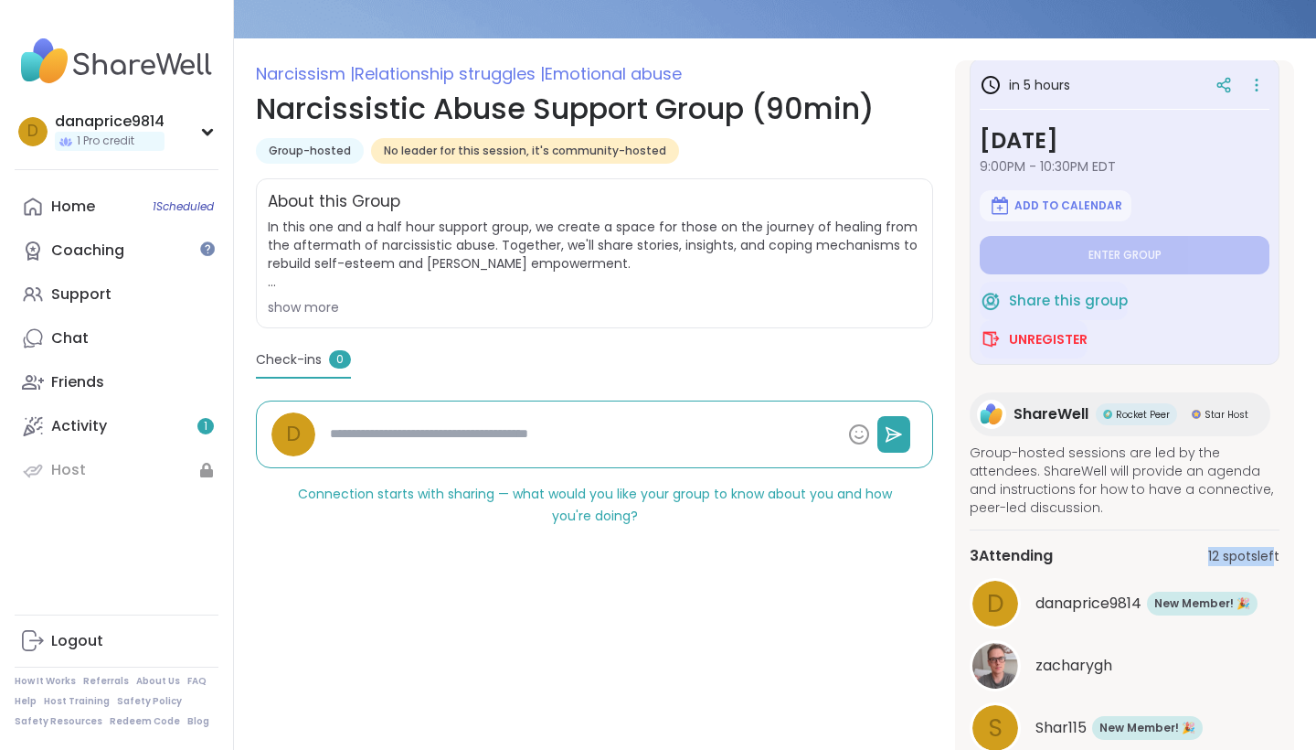
scroll to position [189, 0]
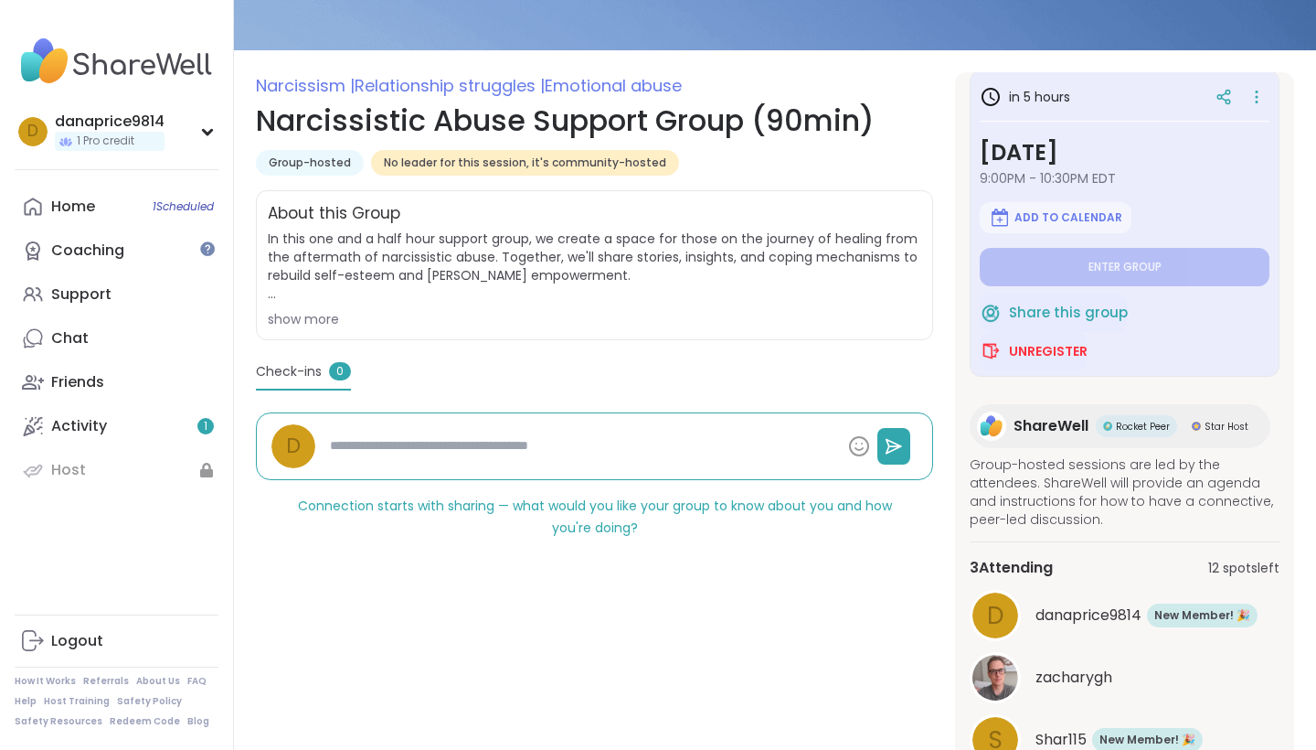
click at [1270, 98] on div "in 5 hours Wednesday, Sep 10 9:00PM - 10:30PM EDT Add to Calendar Enter group S…" at bounding box center [1125, 223] width 310 height 306
click at [1262, 98] on icon at bounding box center [1257, 97] width 18 height 26
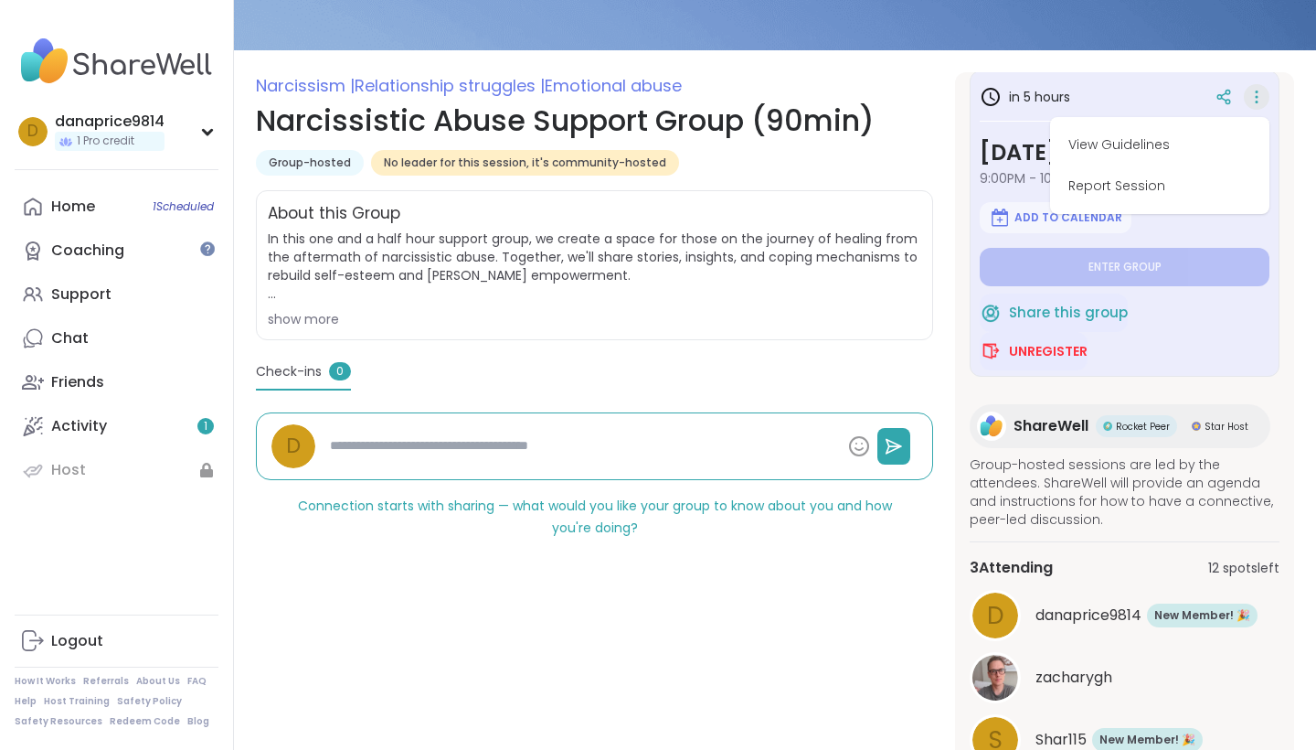
click at [765, 166] on div "Group-hosted No leader for this session, it's community-hosted" at bounding box center [594, 163] width 677 height 26
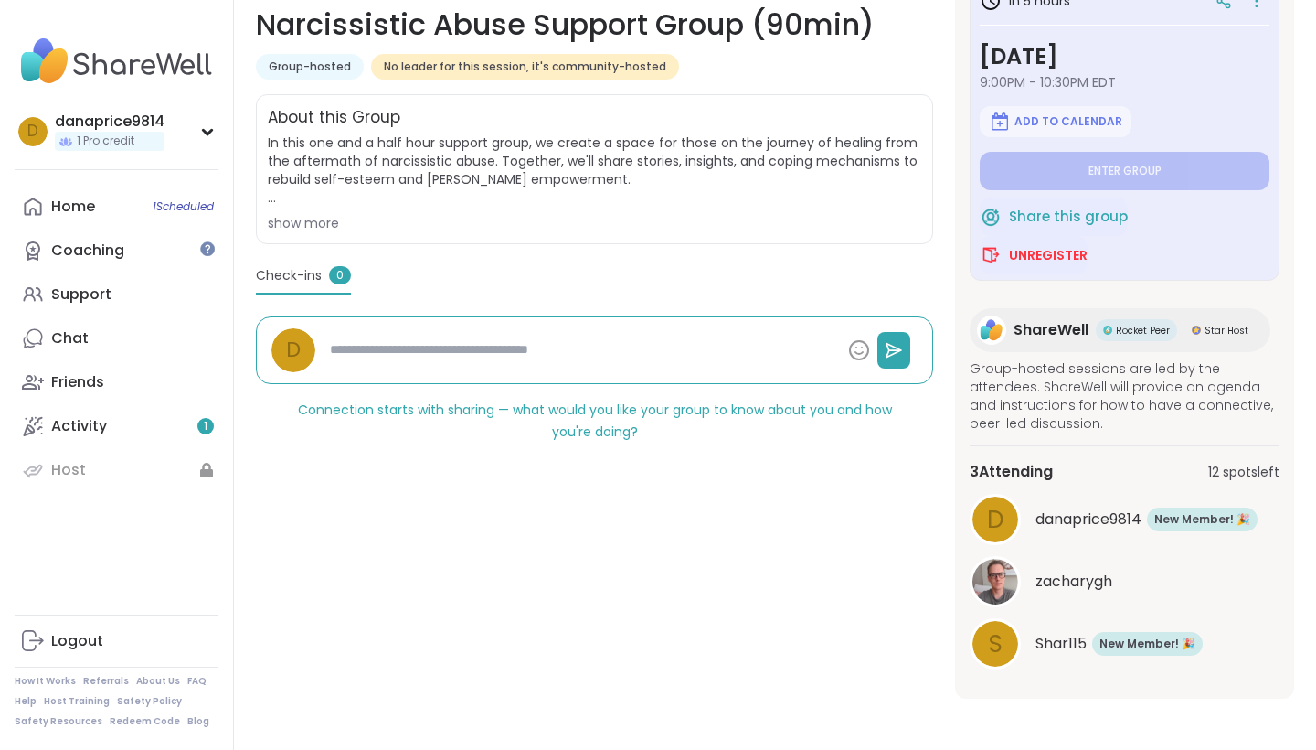
scroll to position [285, 0]
drag, startPoint x: 1023, startPoint y: 473, endPoint x: 1137, endPoint y: 481, distance: 114.5
click at [1140, 481] on div "3 Attending 12 spots left" at bounding box center [1125, 472] width 310 height 22
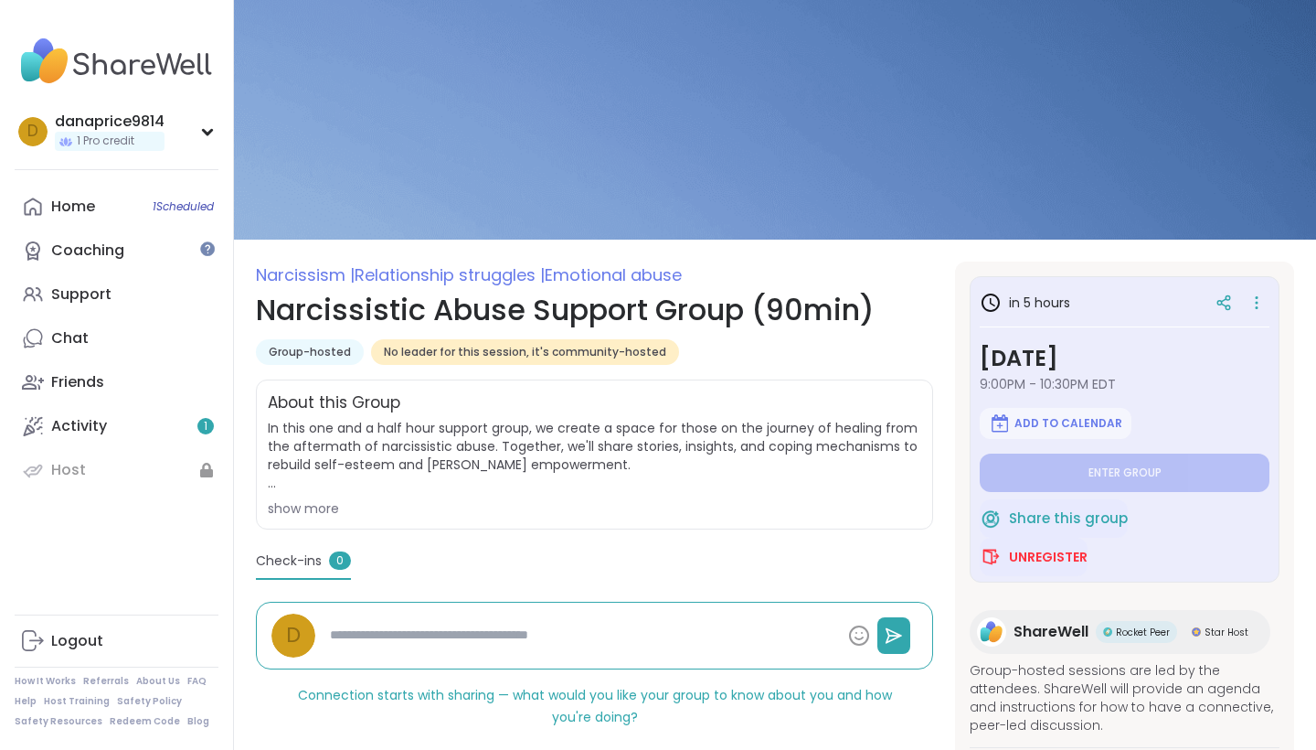
scroll to position [0, 0]
type textarea "*"
